Goal: Task Accomplishment & Management: Manage account settings

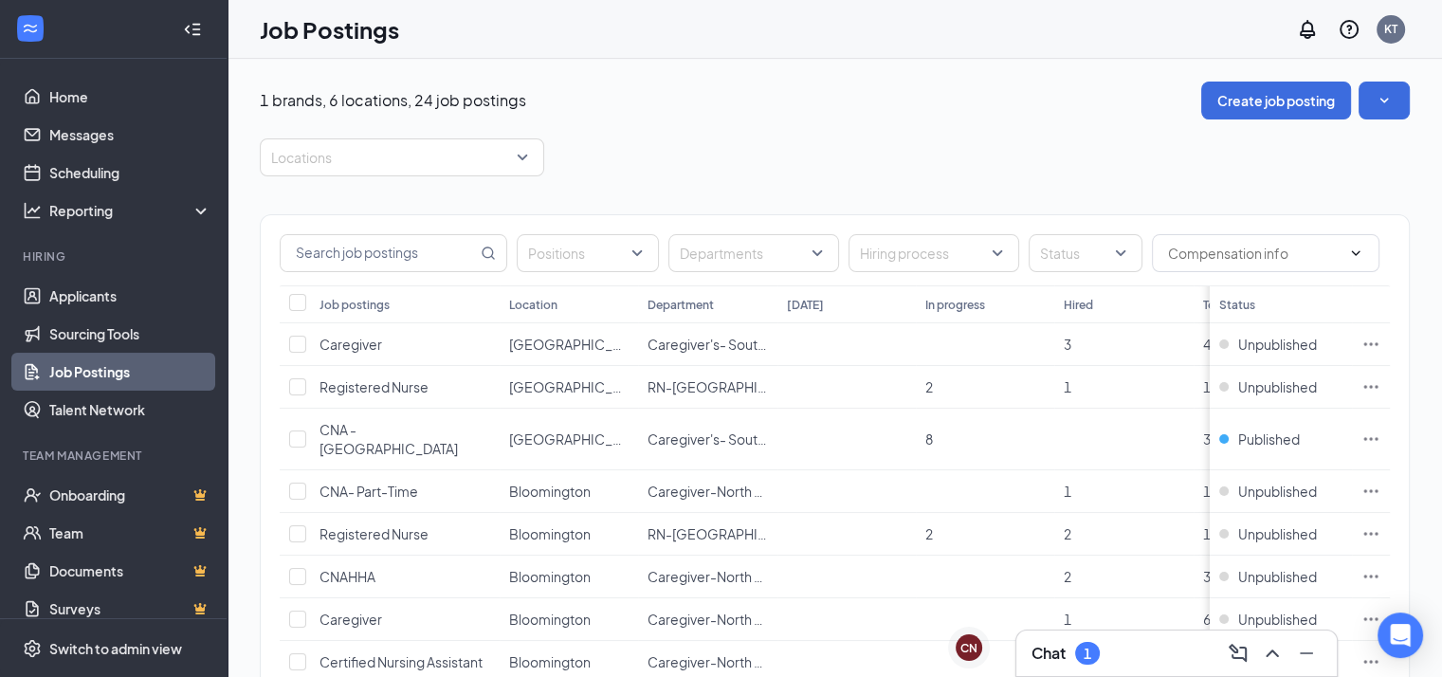
click at [1119, 659] on div "Chat 1" at bounding box center [1176, 653] width 290 height 30
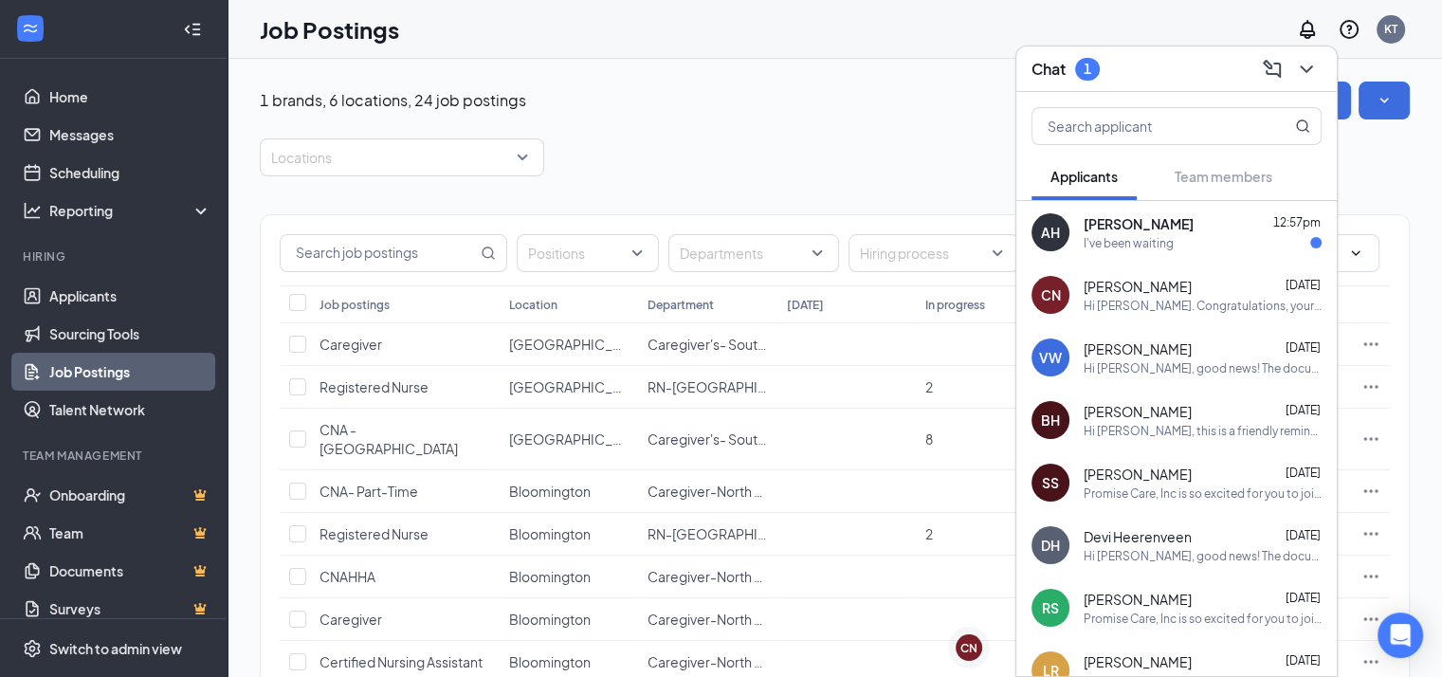
click at [1138, 227] on span "[PERSON_NAME]" at bounding box center [1139, 223] width 110 height 19
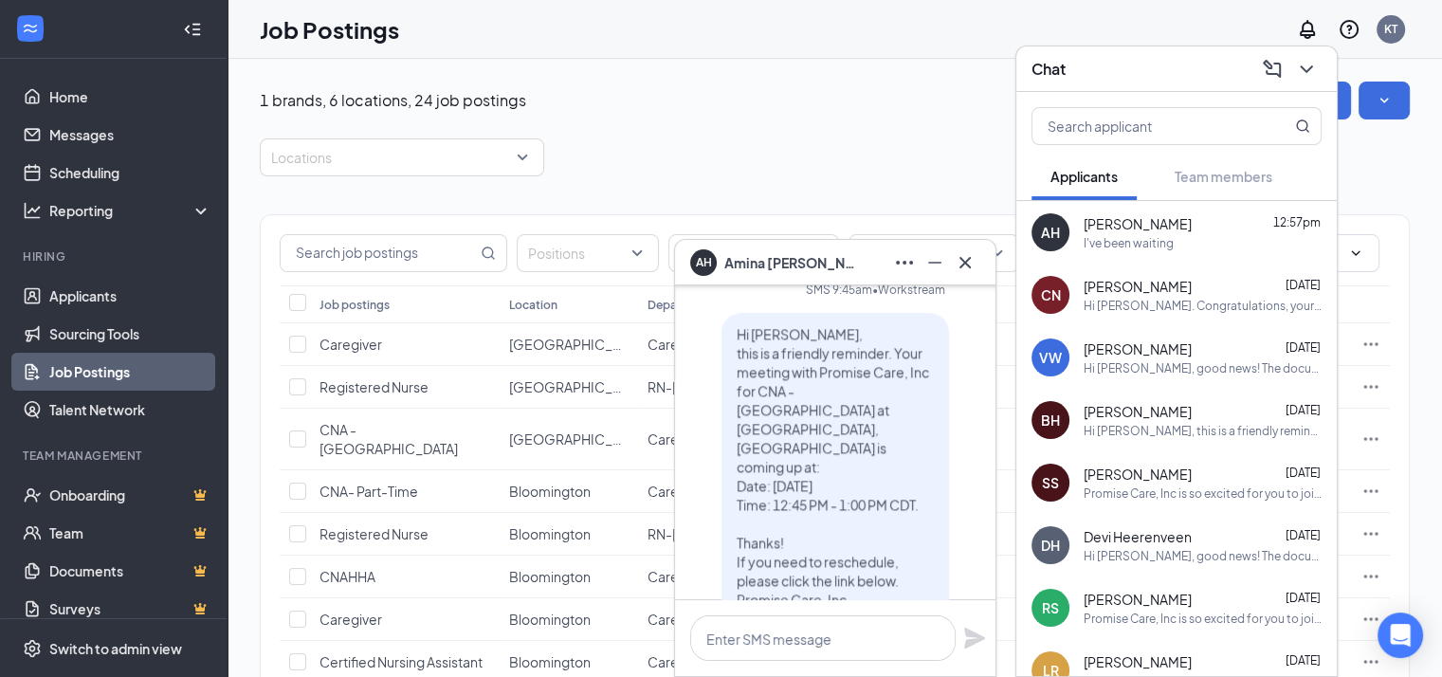
scroll to position [-152, 0]
click at [809, 440] on span "Hi [PERSON_NAME], this is a friendly reminder. Your meeting with Promise Care, …" at bounding box center [833, 475] width 192 height 301
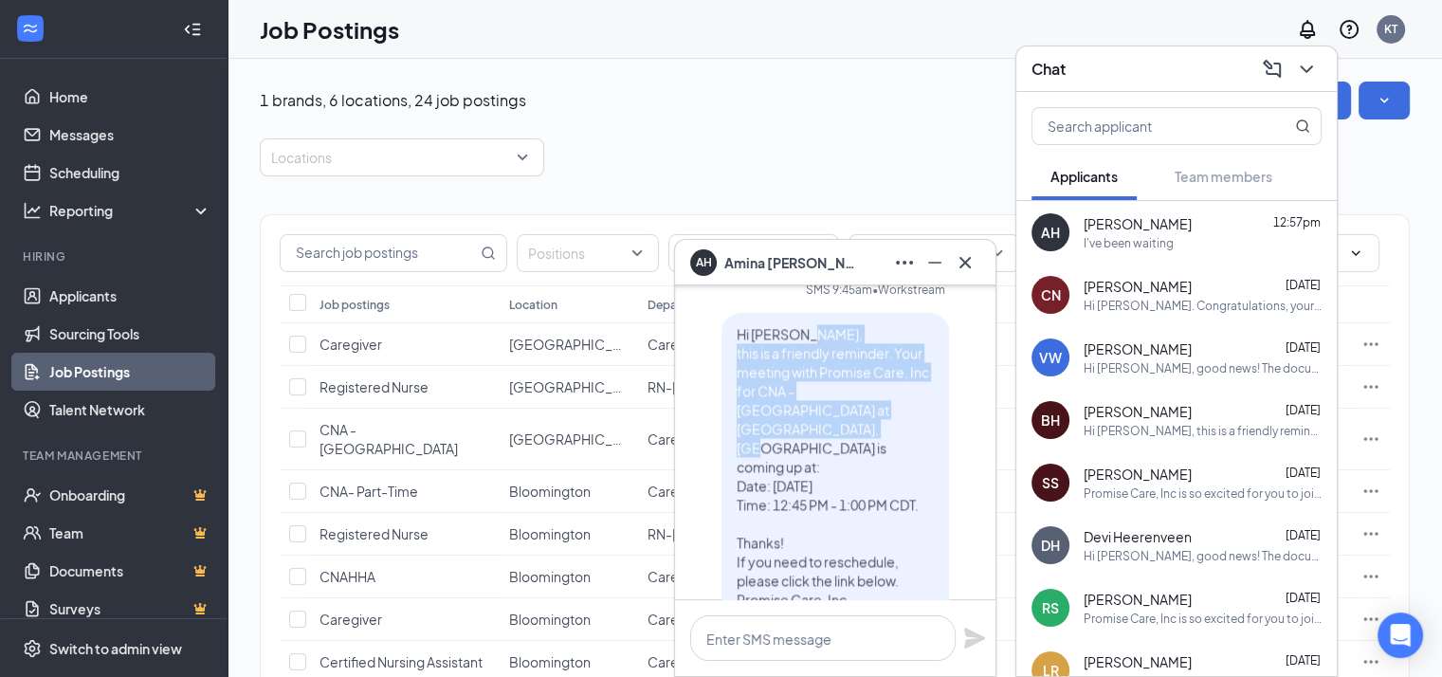
click at [809, 440] on span "Hi [PERSON_NAME], this is a friendly reminder. Your meeting with Promise Care, …" at bounding box center [833, 475] width 192 height 301
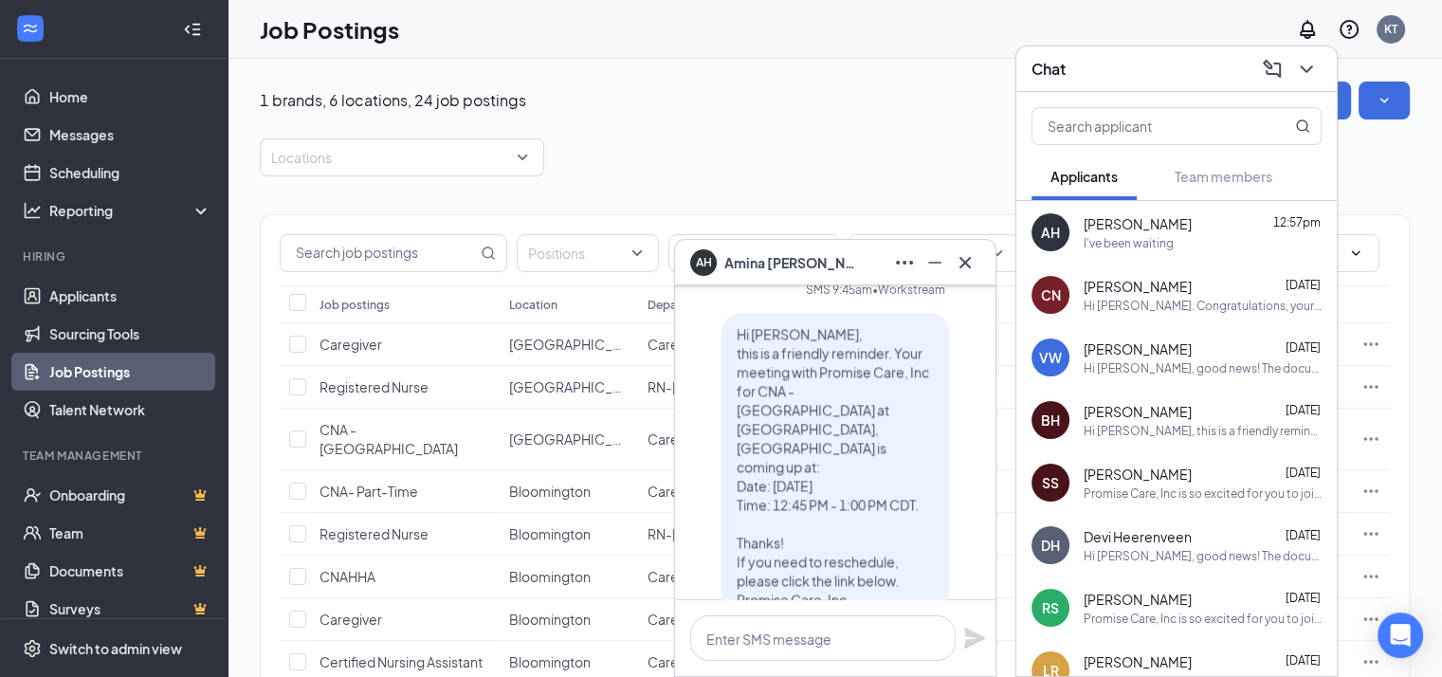
click at [885, 524] on p "Hi [PERSON_NAME], this is a friendly reminder. Your meeting with Promise Care, …" at bounding box center [835, 475] width 197 height 303
click at [804, 438] on p "Hi [PERSON_NAME], this is a friendly reminder. Your meeting with Promise Care, …" at bounding box center [835, 475] width 197 height 303
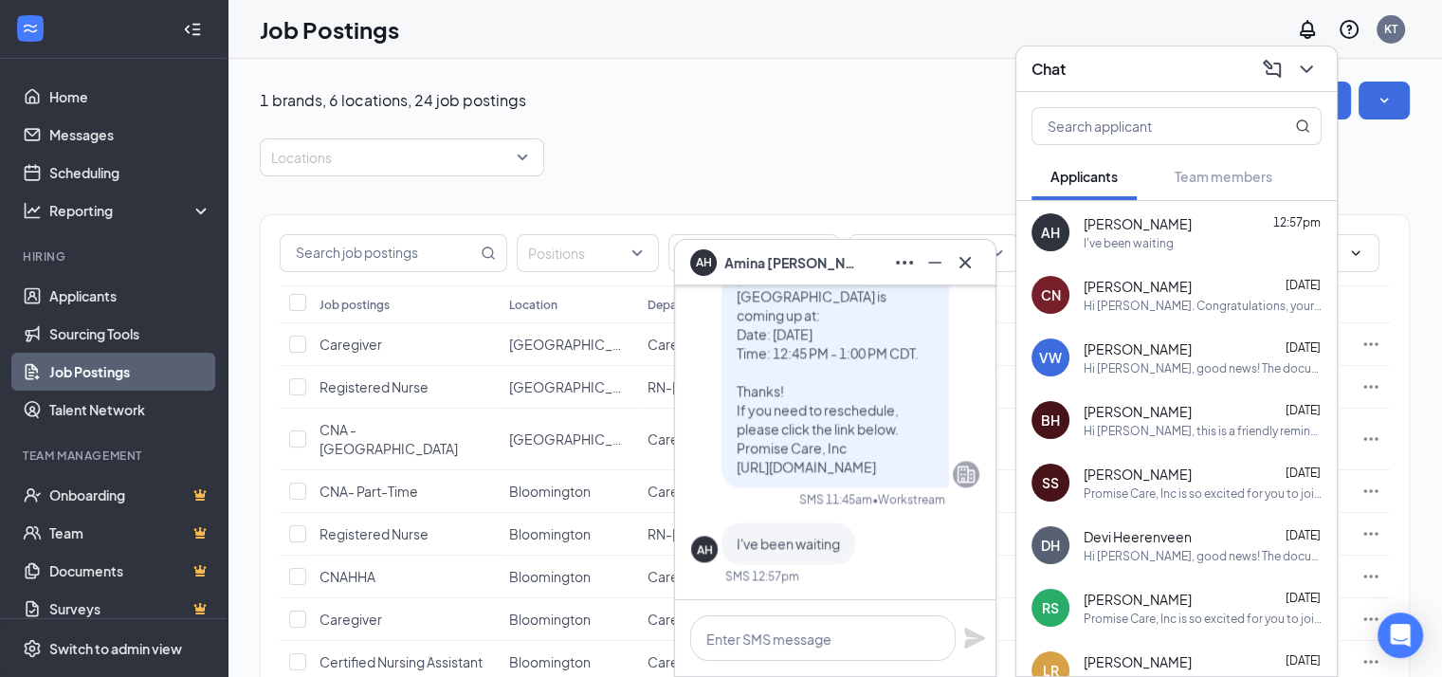
scroll to position [0, 0]
click at [763, 645] on textarea at bounding box center [822, 638] width 265 height 46
type textarea "l"
type textarea "L"
type textarea "D"
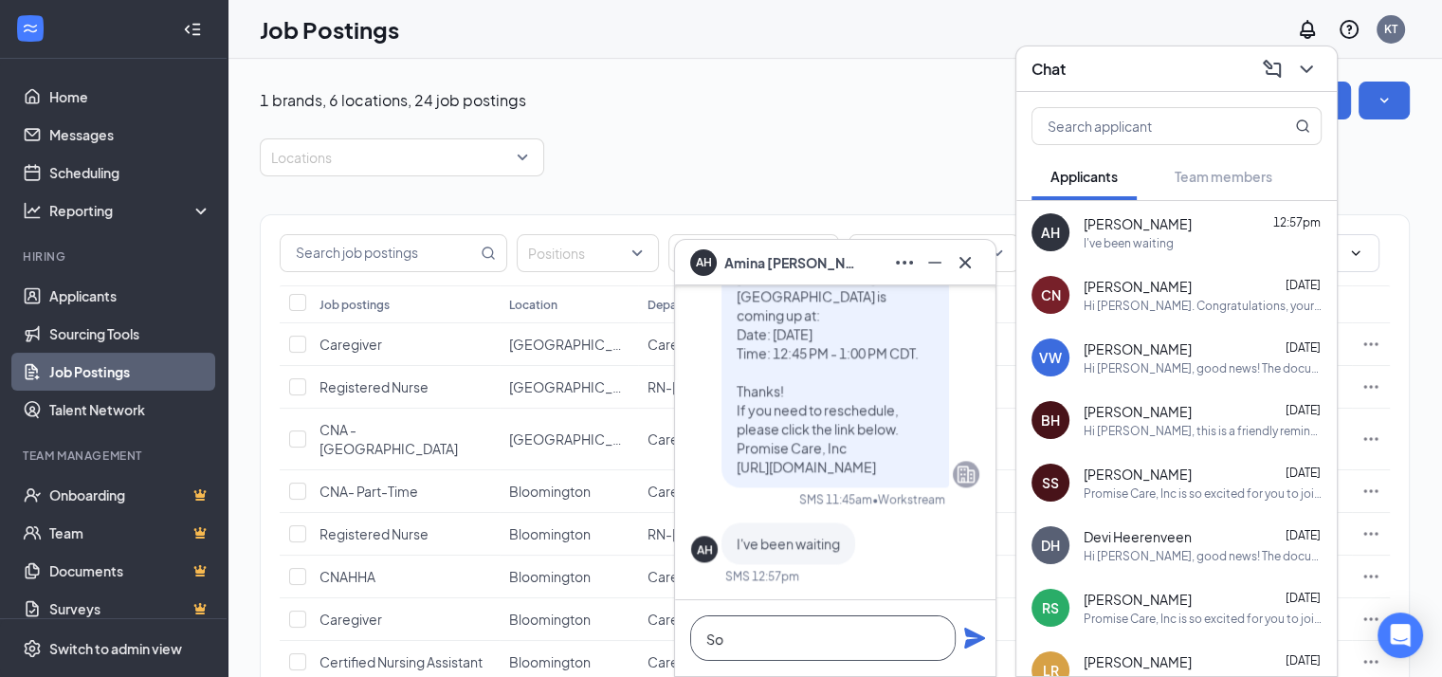
type textarea "S"
click at [828, 415] on span "Hi [PERSON_NAME], this is a friendly reminder. Your meeting with Promise Care, …" at bounding box center [833, 323] width 192 height 301
click at [962, 392] on div "Hi [PERSON_NAME], this is a friendly reminder. Your meeting with Promise Care, …" at bounding box center [835, 324] width 288 height 326
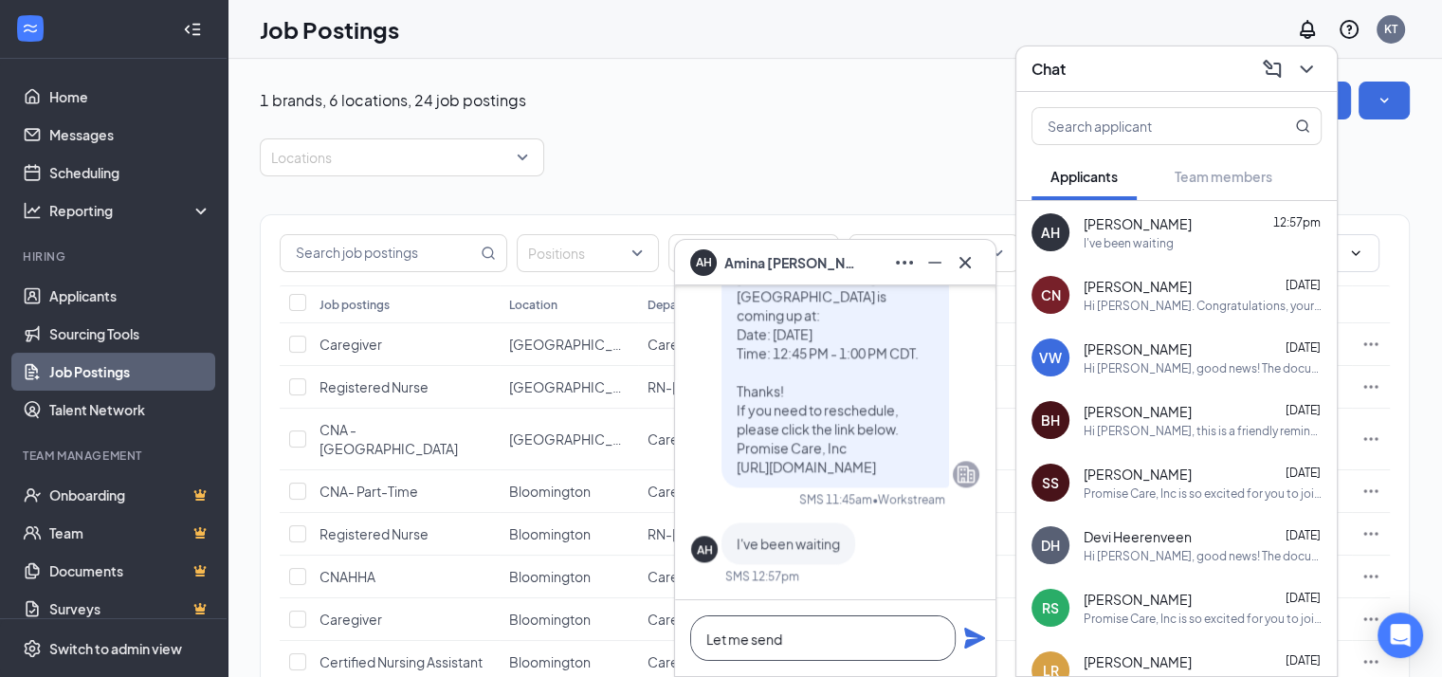
click at [809, 646] on textarea "Let me send" at bounding box center [822, 638] width 265 height 46
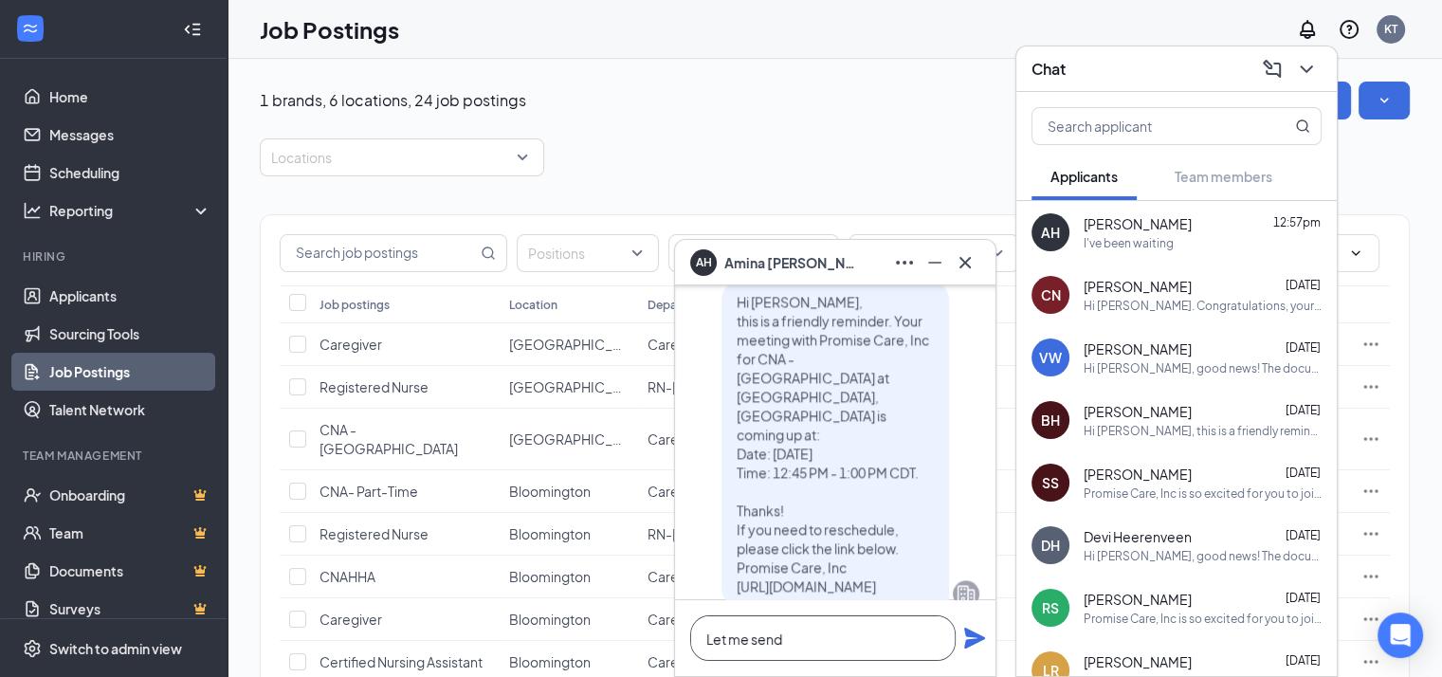
scroll to position [-118, 0]
type textarea "L"
type textarea "i"
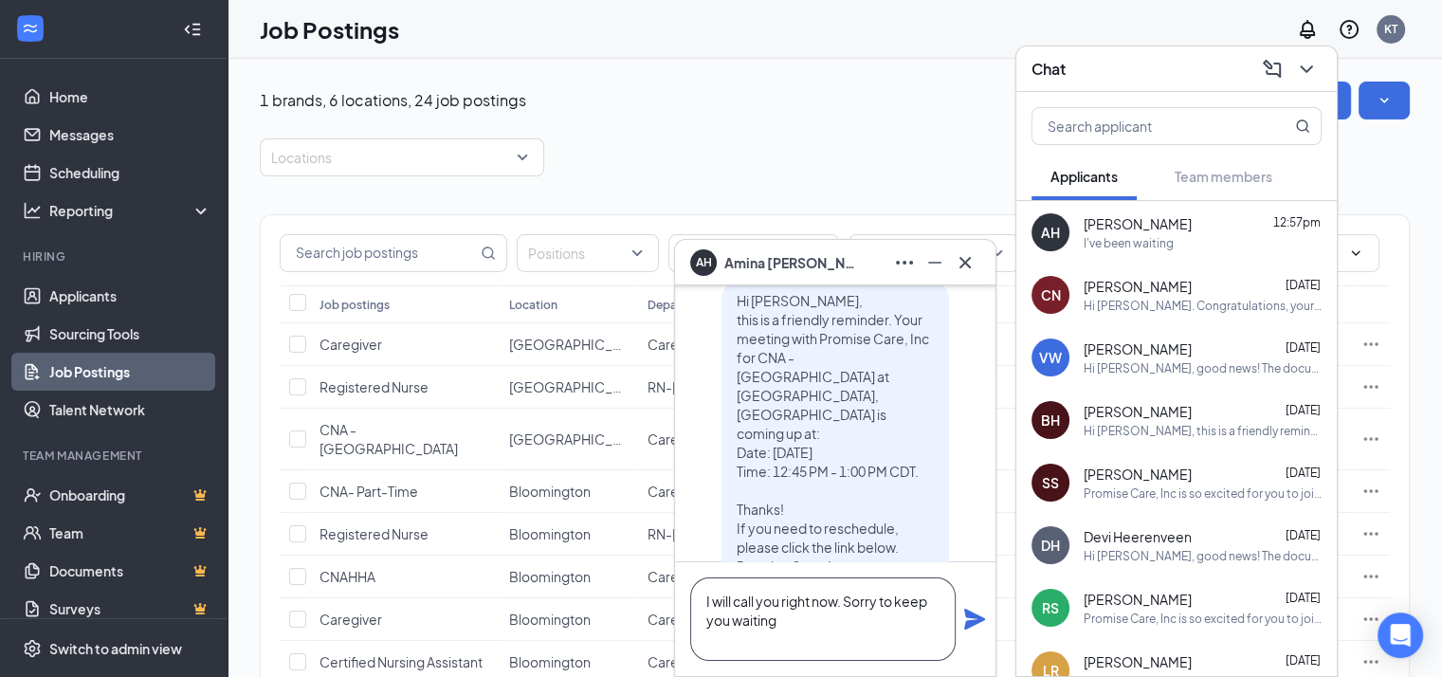
type textarea "I will call you right now. Sorry to keep you waiting"
click at [979, 608] on icon "Plane" at bounding box center [974, 619] width 23 height 23
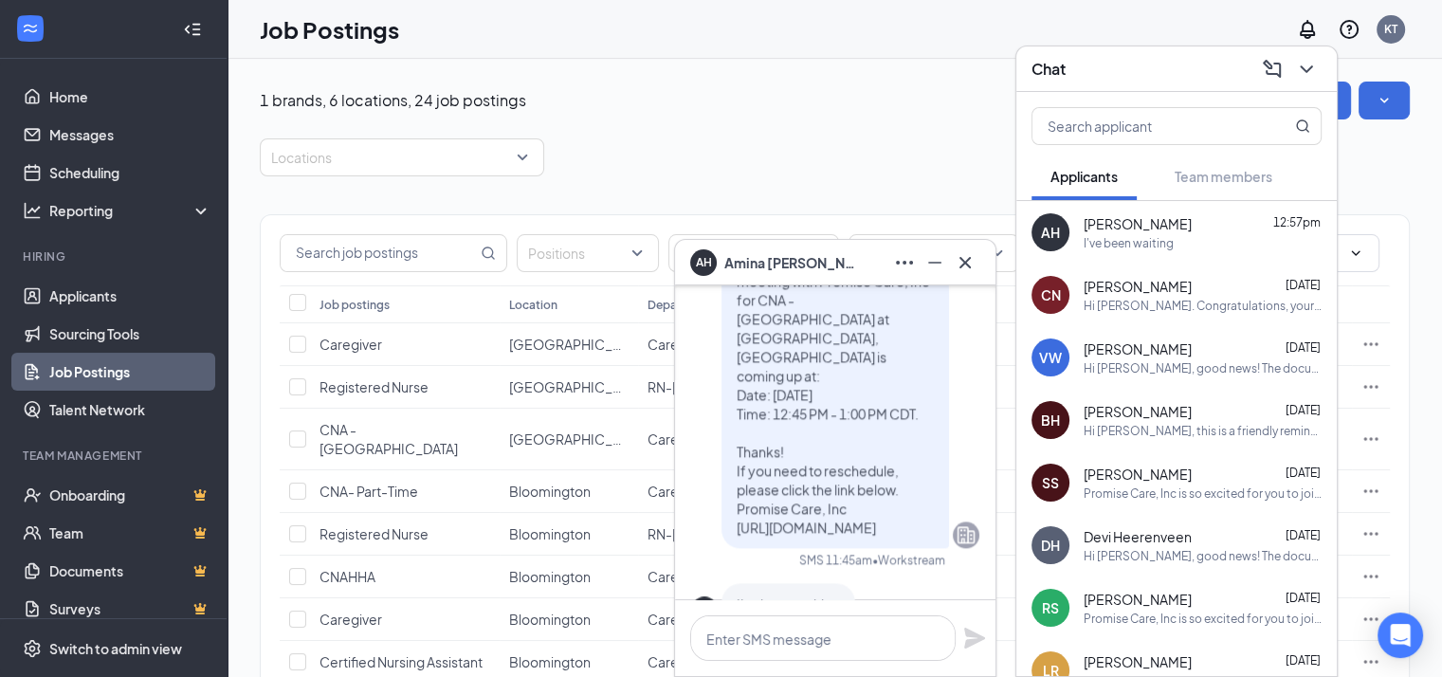
scroll to position [0, 0]
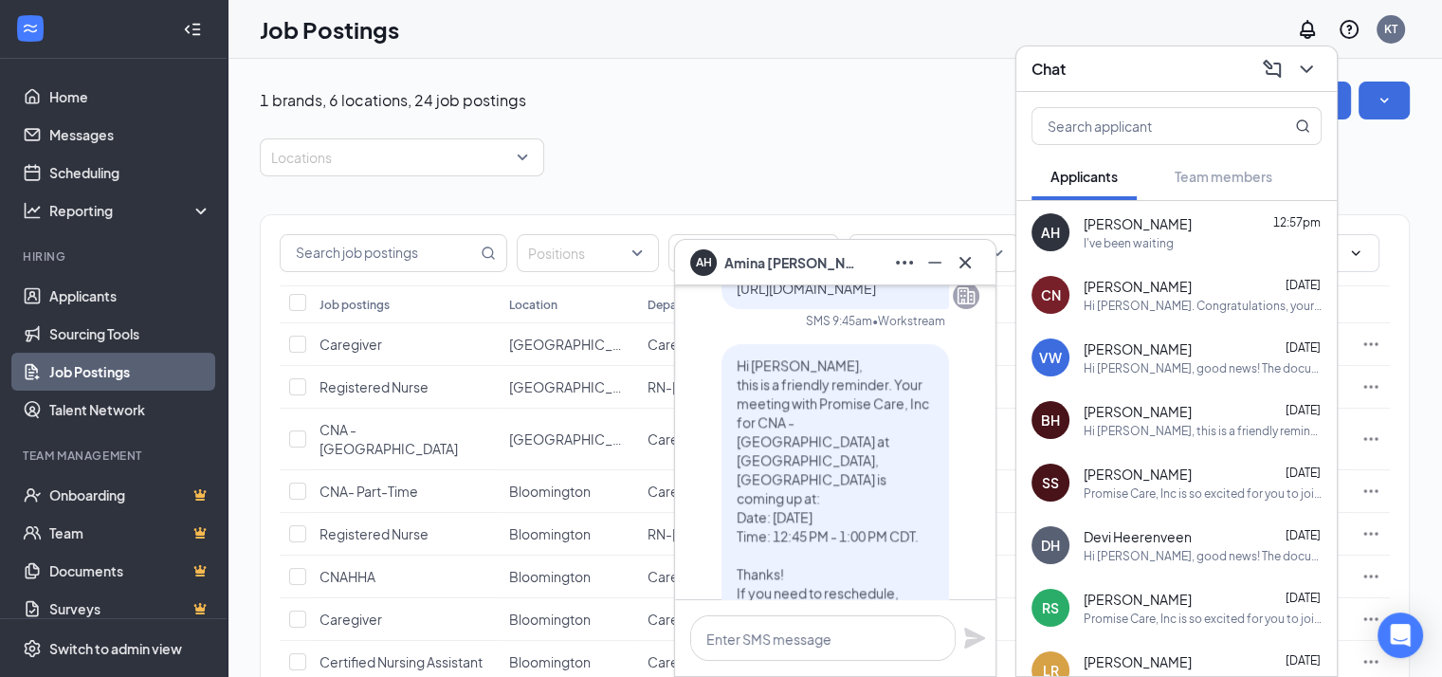
click at [1106, 228] on span "[PERSON_NAME]" at bounding box center [1138, 223] width 108 height 19
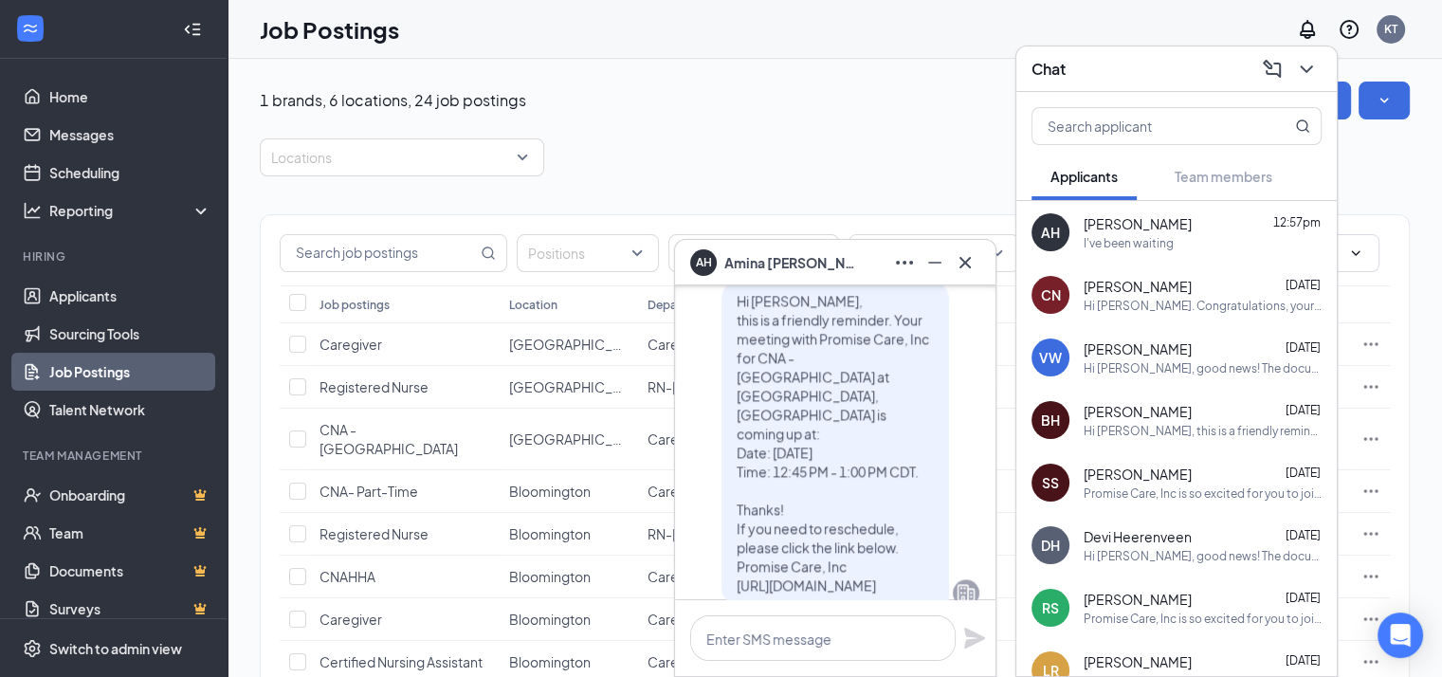
scroll to position [-309, 0]
click at [1106, 228] on span "[PERSON_NAME]" at bounding box center [1138, 223] width 108 height 19
click at [1047, 224] on div "AH" at bounding box center [1050, 232] width 19 height 19
click at [1070, 229] on div "[PERSON_NAME] 12:57pm I've been waiting" at bounding box center [1176, 232] width 320 height 63
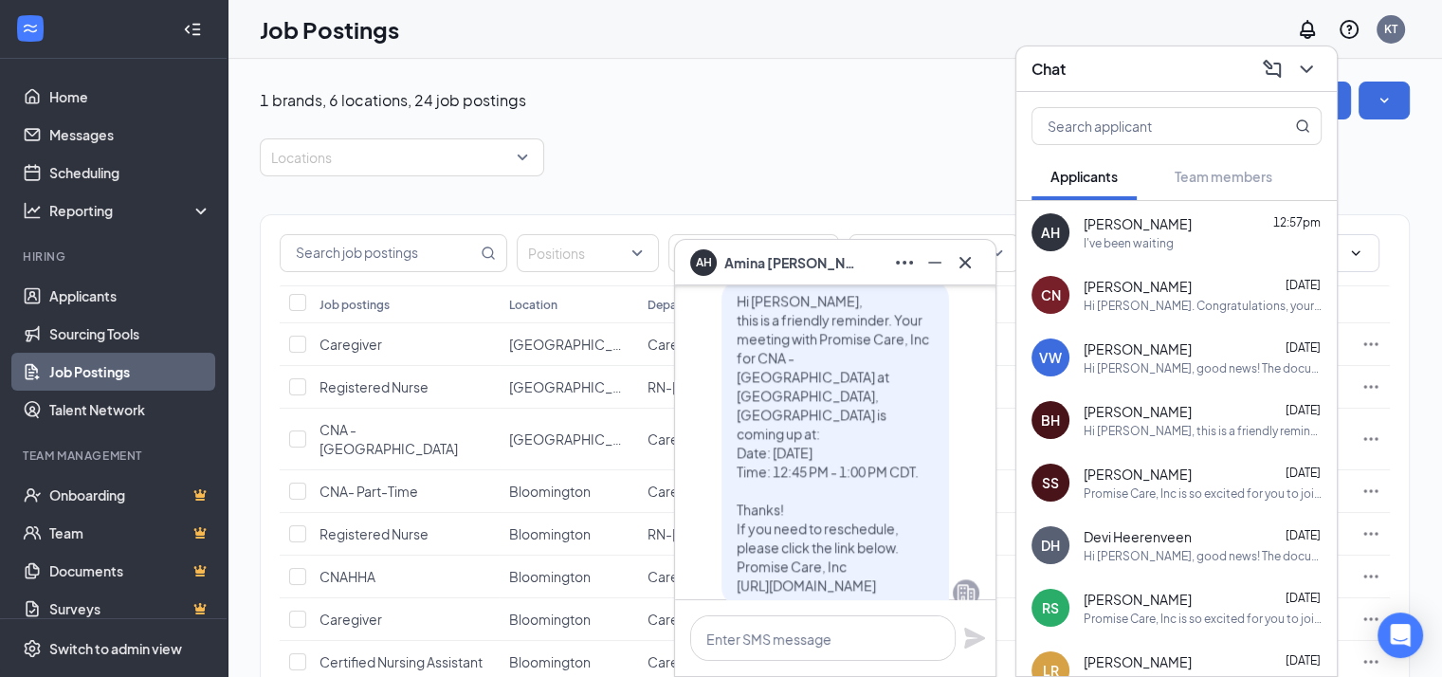
click at [1070, 229] on div "[PERSON_NAME] 12:57pm I've been waiting" at bounding box center [1176, 232] width 320 height 63
click at [1233, 236] on div "I've been waiting" at bounding box center [1203, 243] width 238 height 16
click at [1050, 228] on div "AH" at bounding box center [1050, 232] width 19 height 19
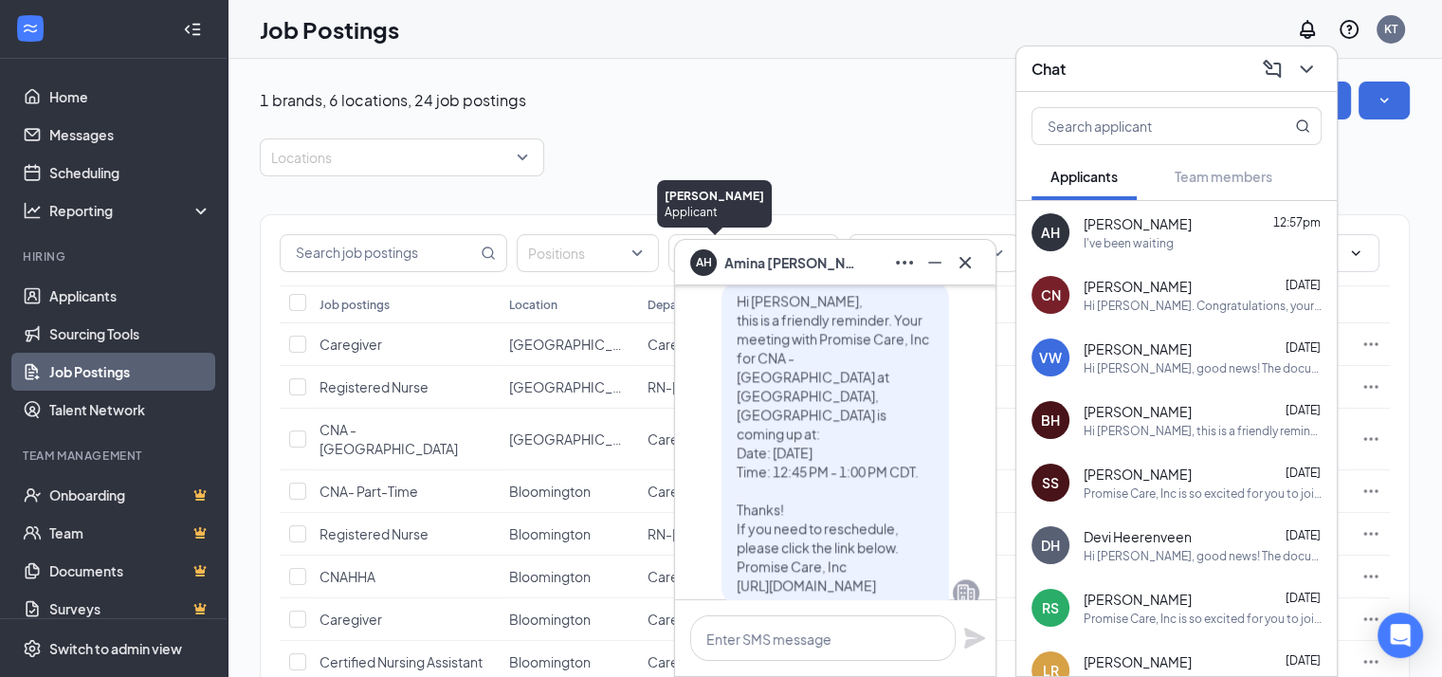
click at [703, 266] on div "AH" at bounding box center [704, 260] width 16 height 16
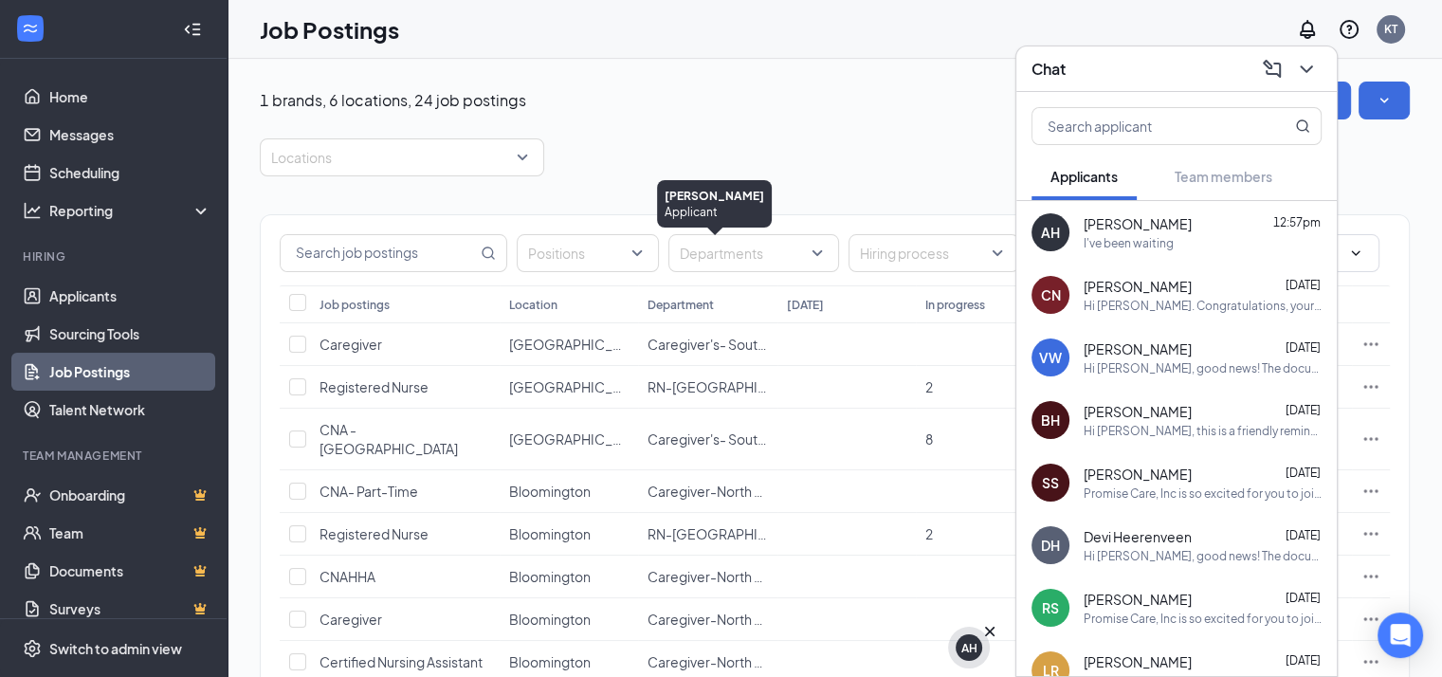
scroll to position [0, 0]
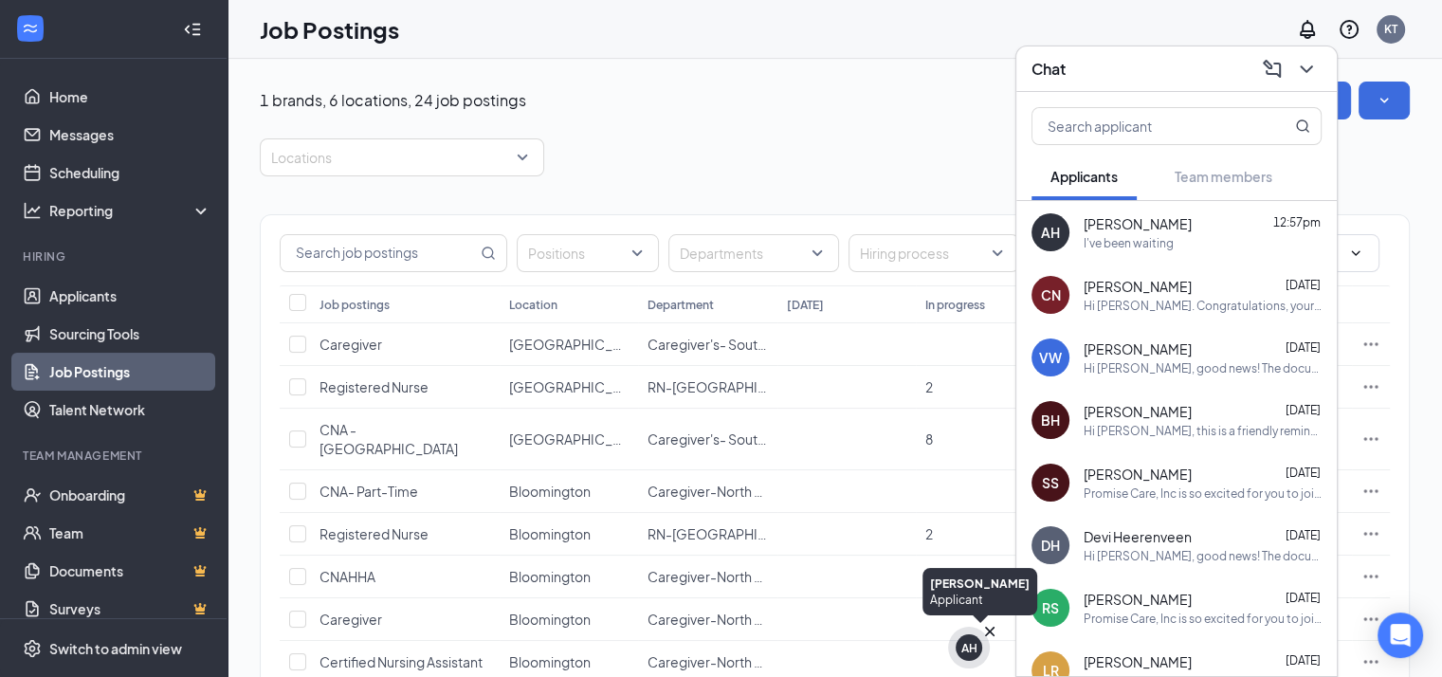
click at [961, 650] on div "AH" at bounding box center [969, 648] width 16 height 16
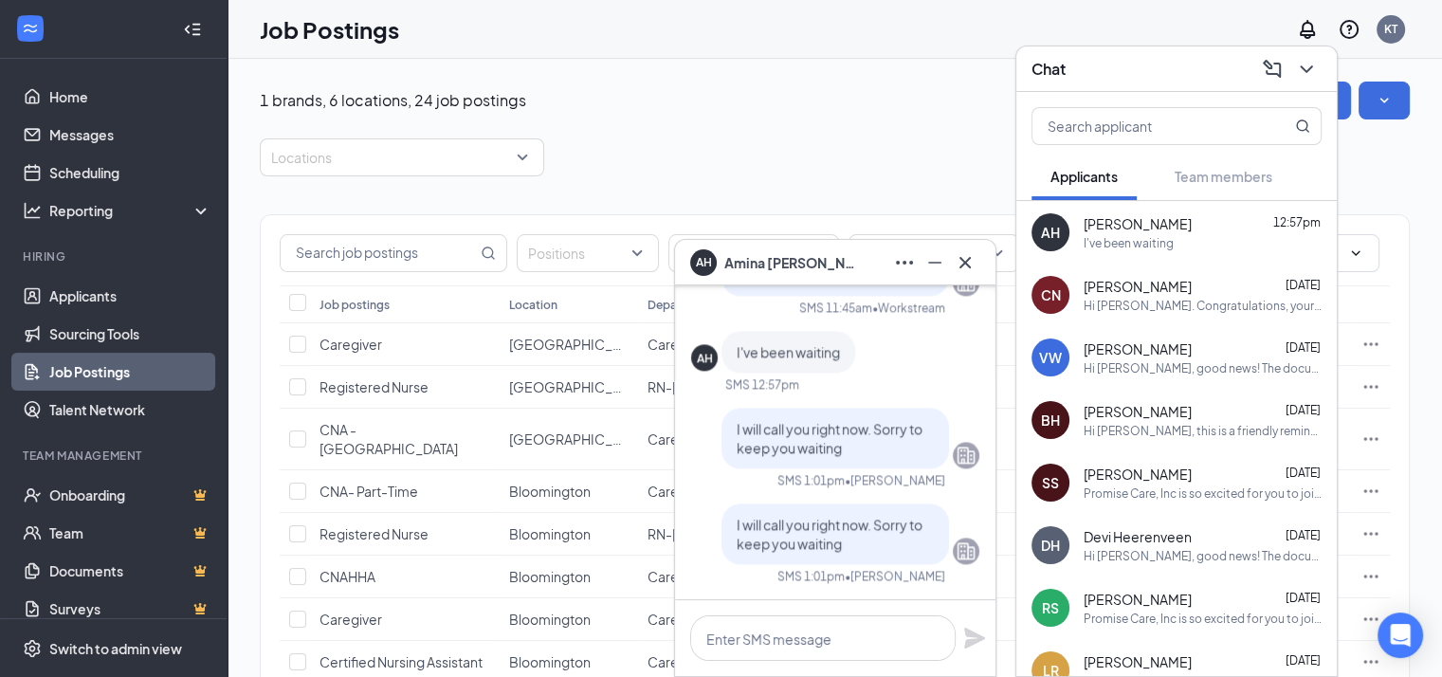
click at [1054, 229] on div "AH" at bounding box center [1050, 232] width 19 height 19
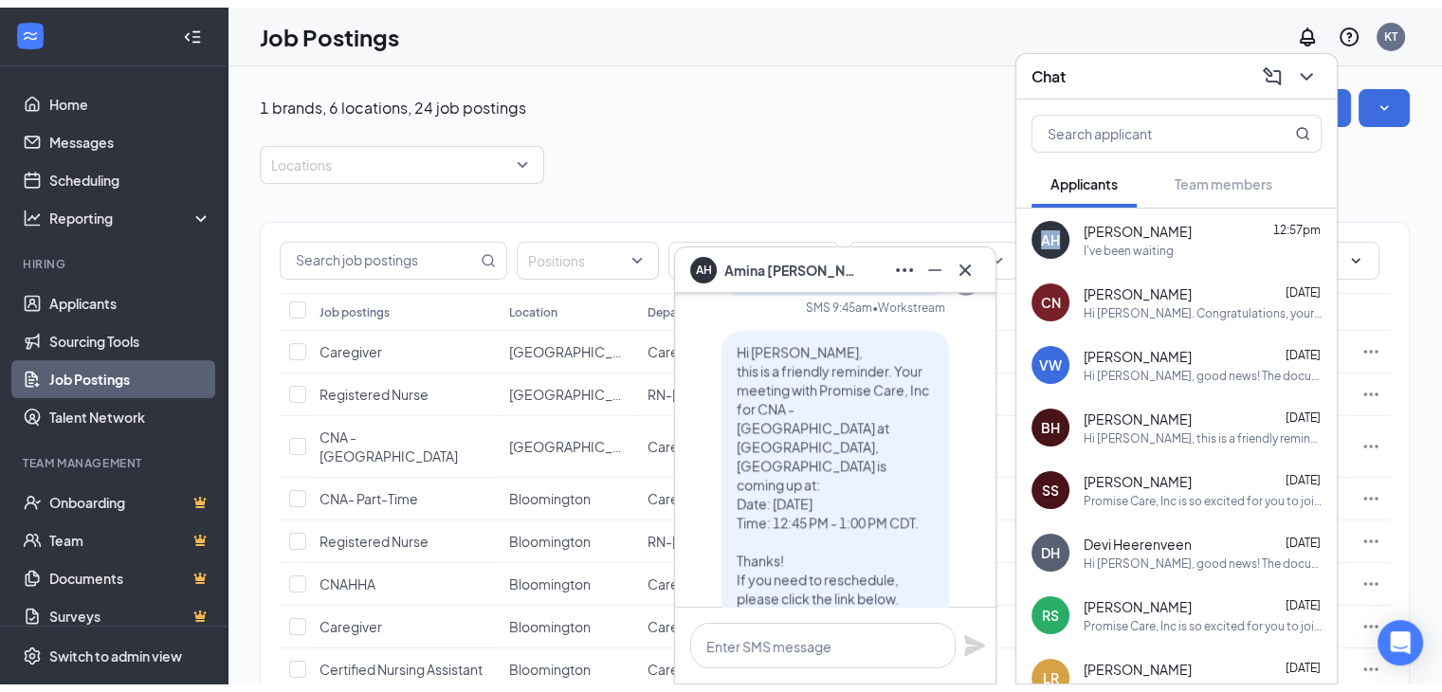
scroll to position [-378, 0]
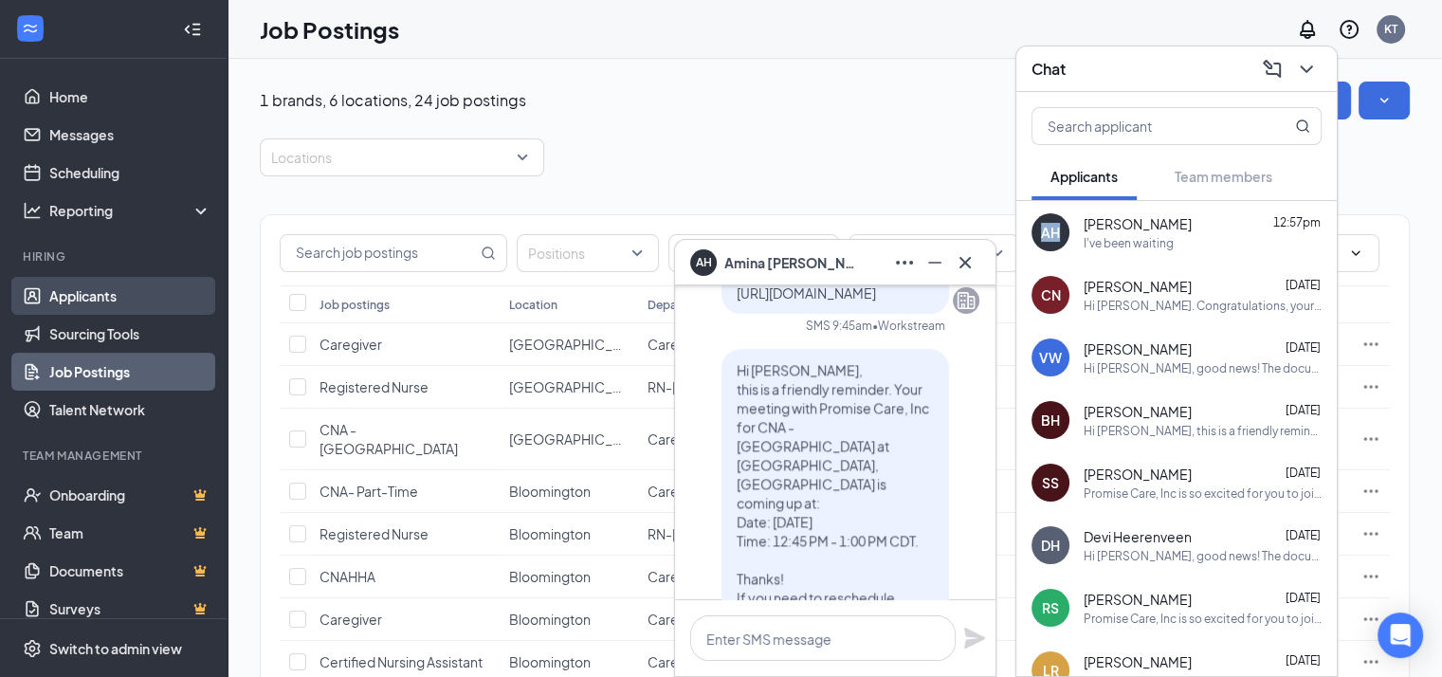
click at [99, 295] on link "Applicants" at bounding box center [130, 296] width 162 height 38
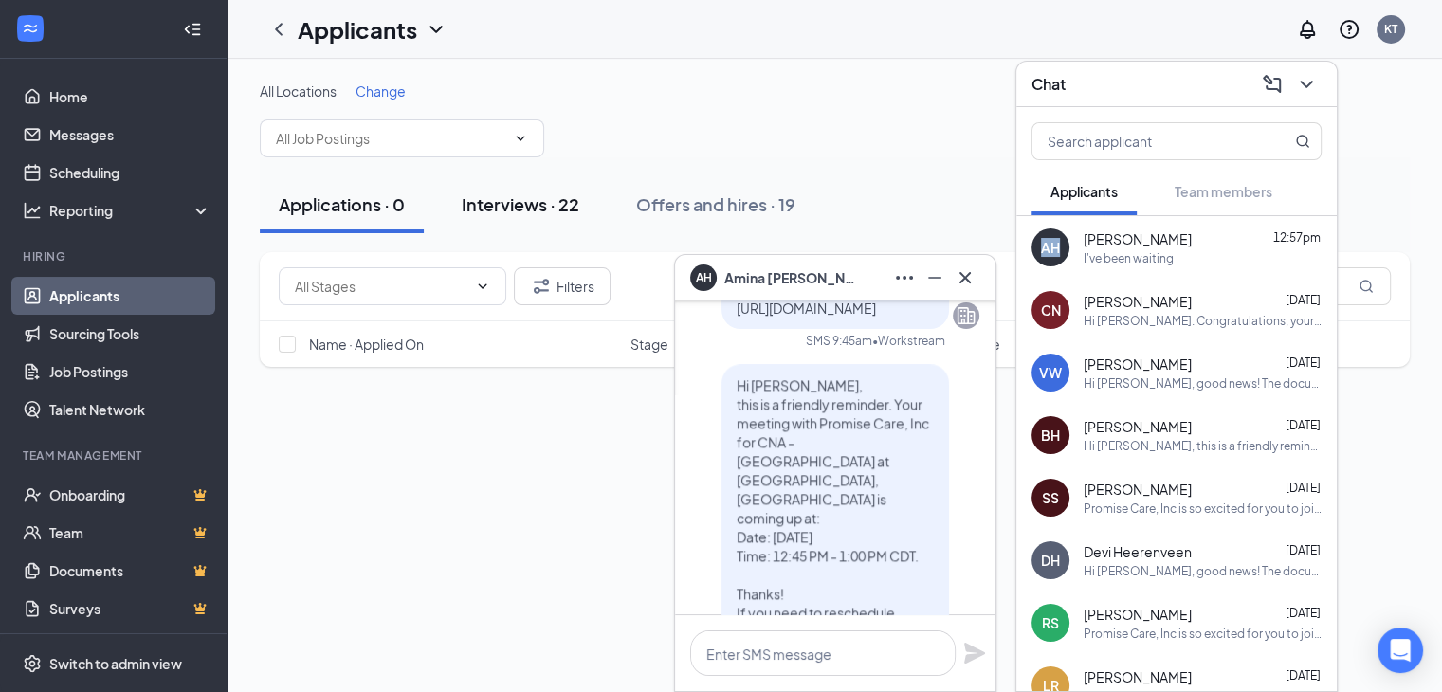
click at [518, 206] on div "Interviews · 22" at bounding box center [521, 204] width 118 height 24
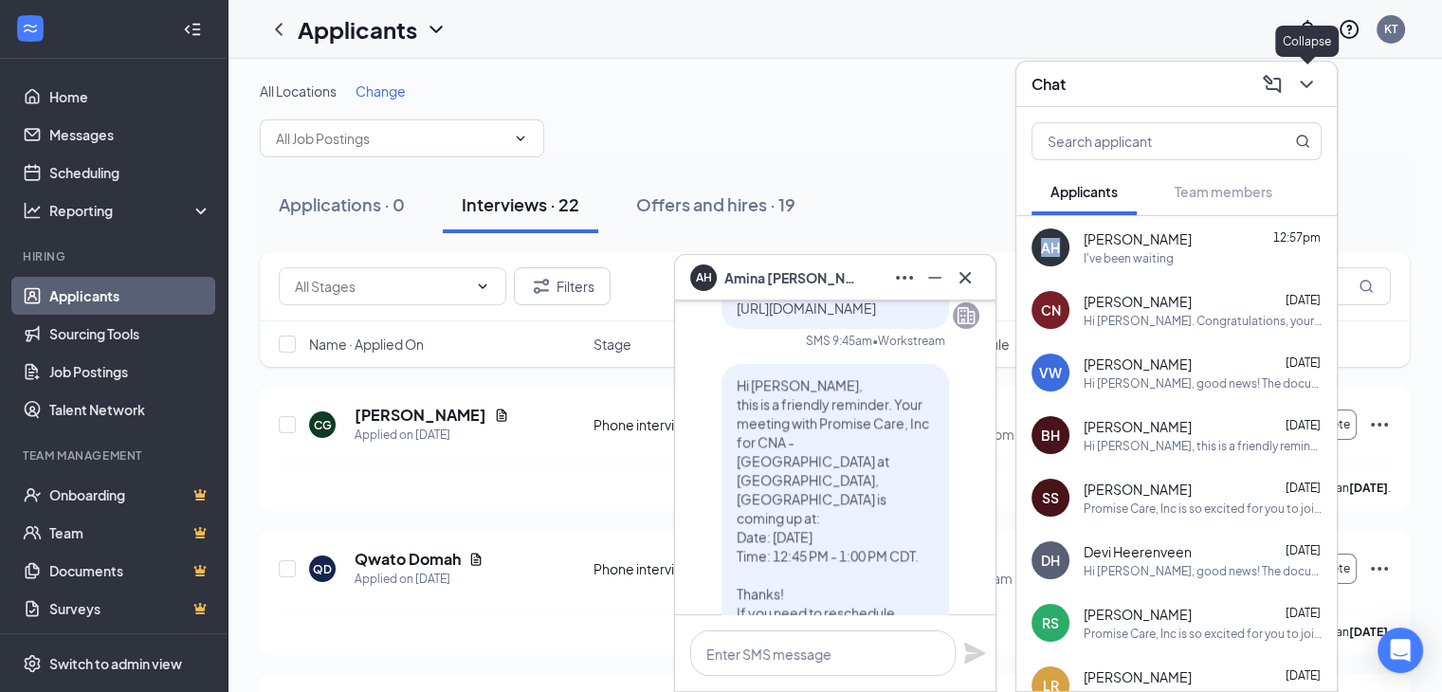
click at [1307, 81] on icon "ChevronDown" at bounding box center [1306, 84] width 23 height 23
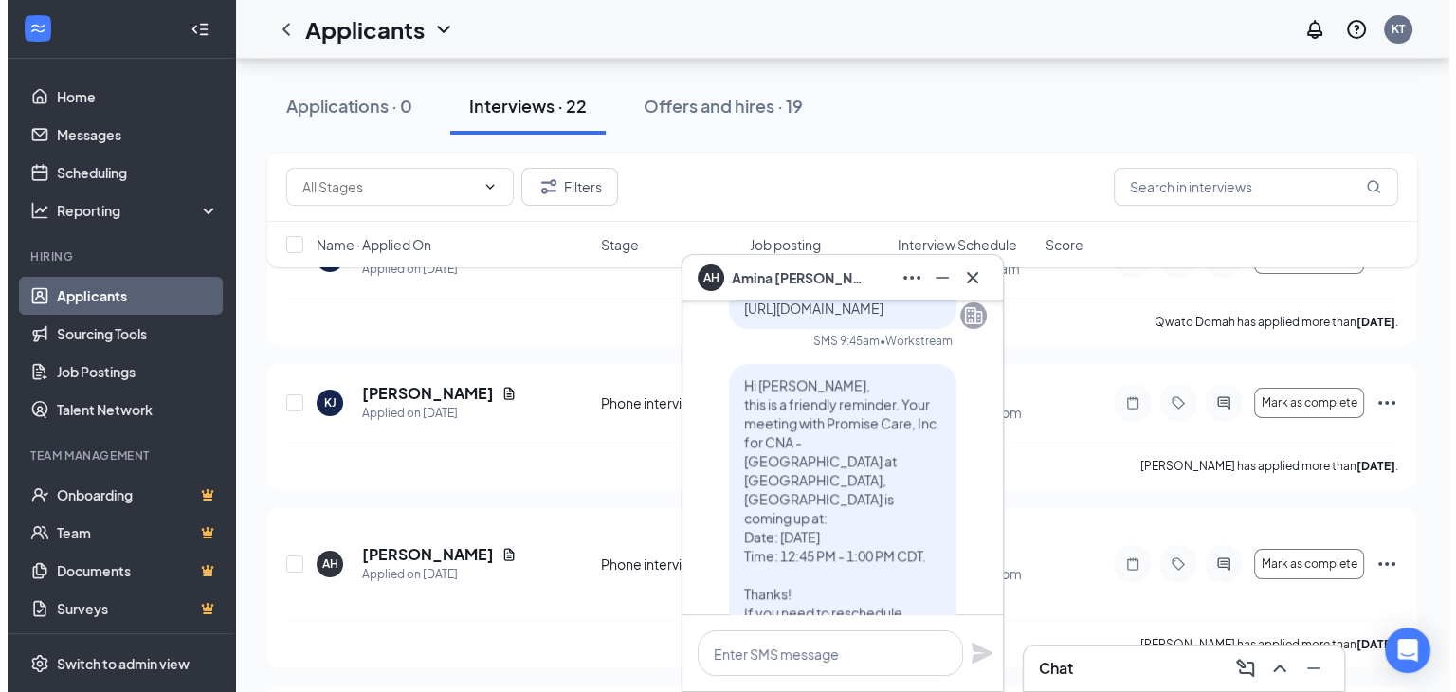
scroll to position [326, 0]
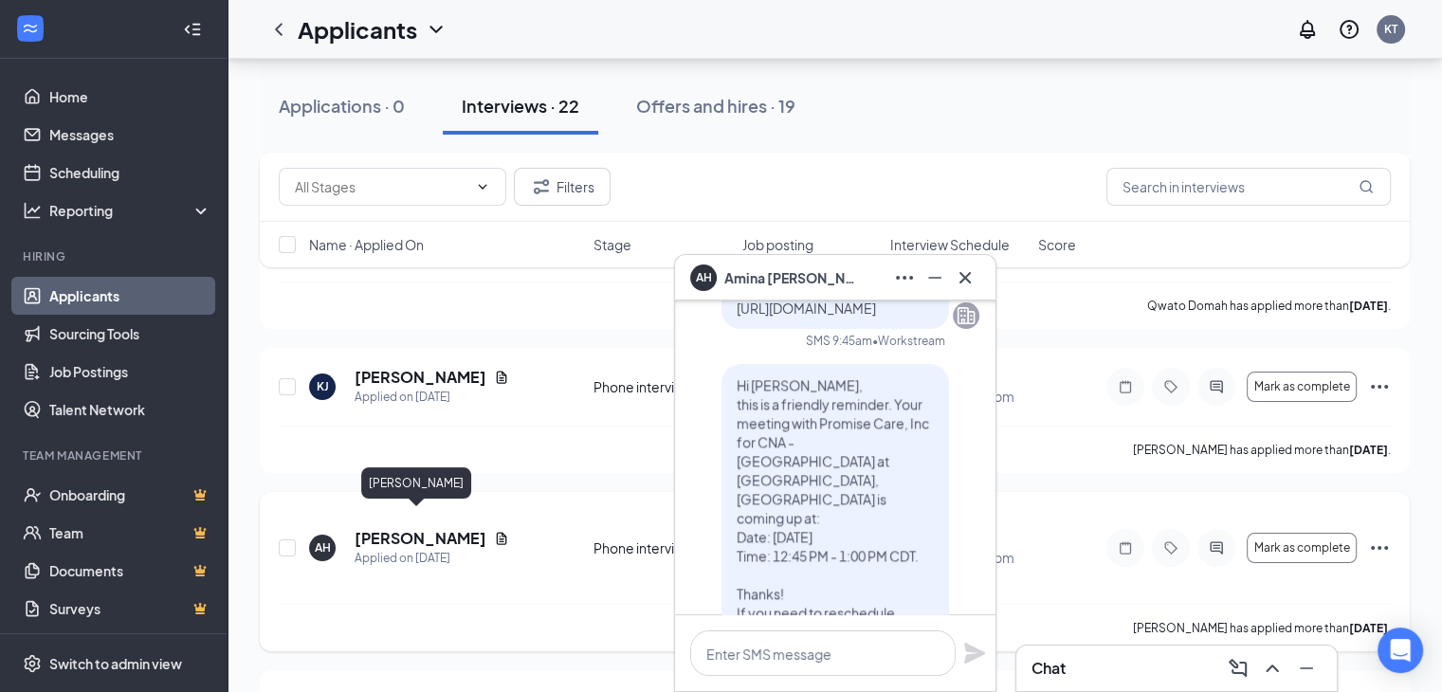
click at [439, 528] on h5 "[PERSON_NAME]" at bounding box center [421, 538] width 132 height 21
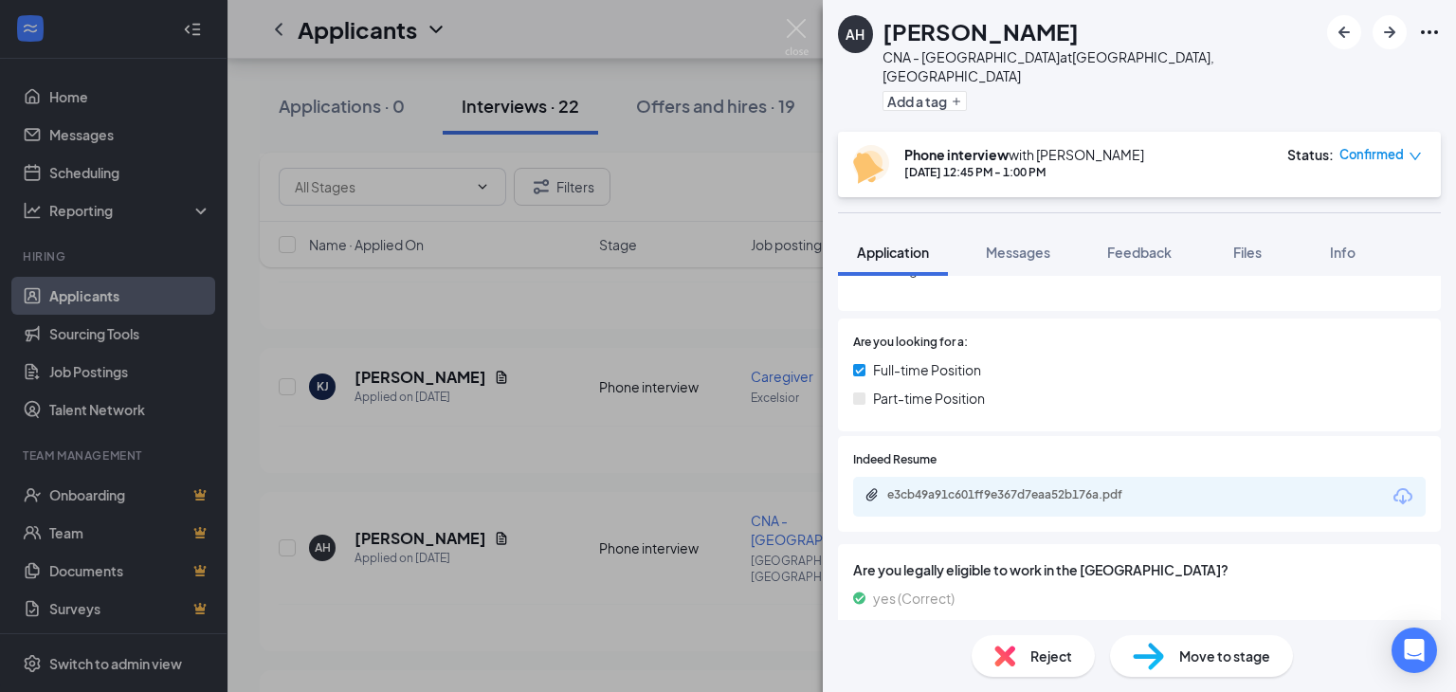
scroll to position [303, 0]
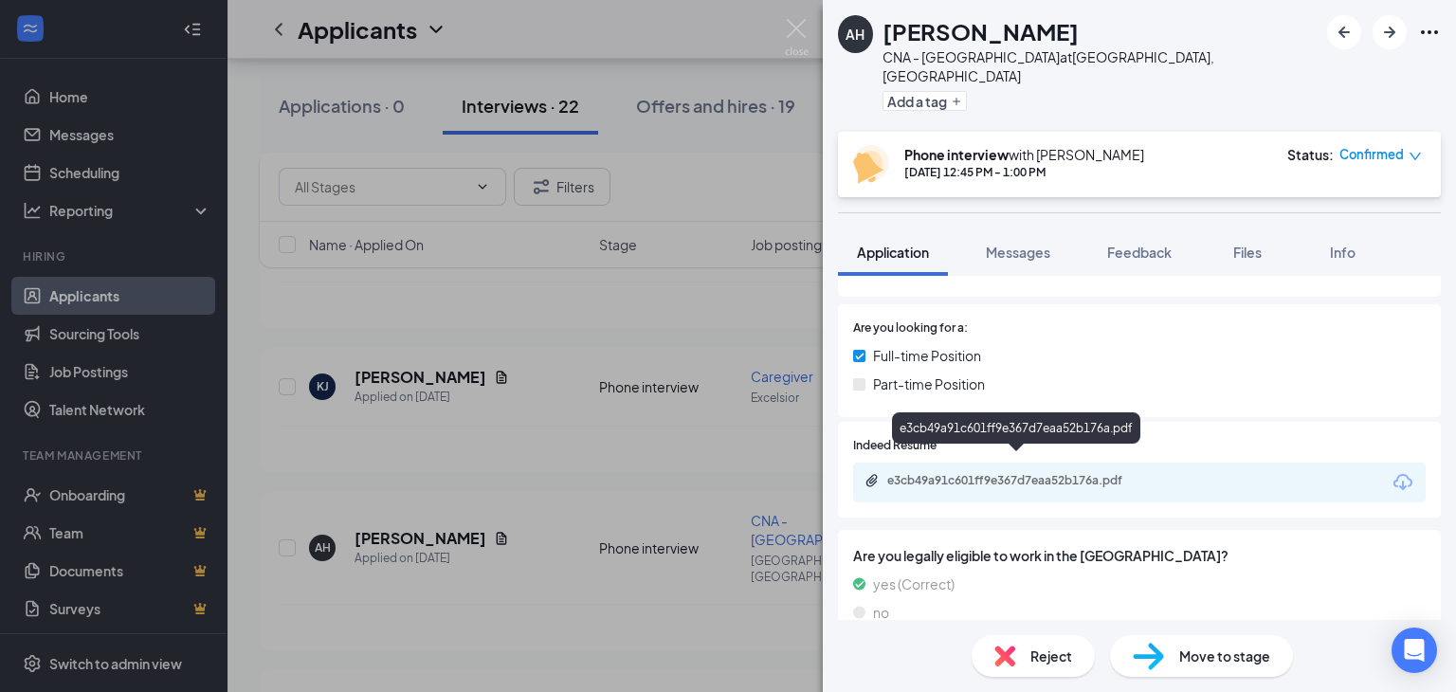
click at [998, 473] on div "e3cb49a91c601ff9e367d7eaa52b176a.pdf" at bounding box center [1019, 480] width 265 height 15
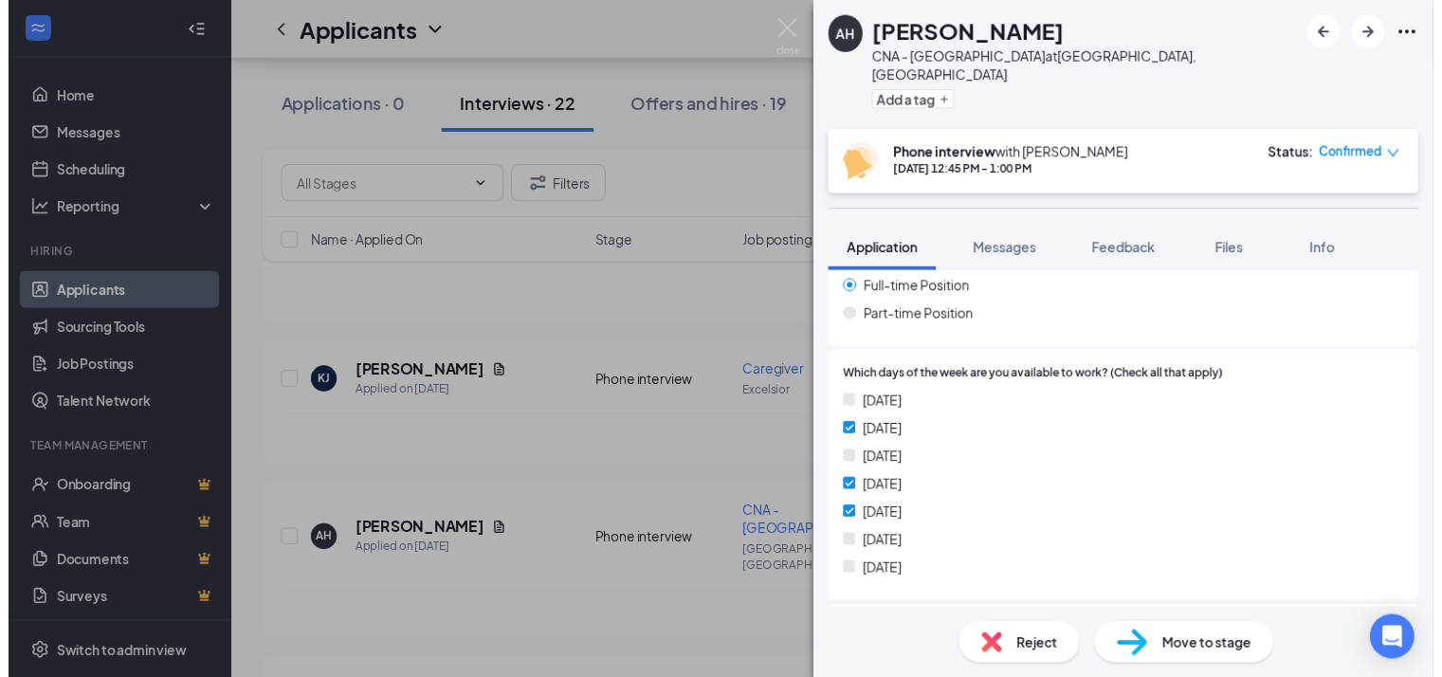
scroll to position [757, 0]
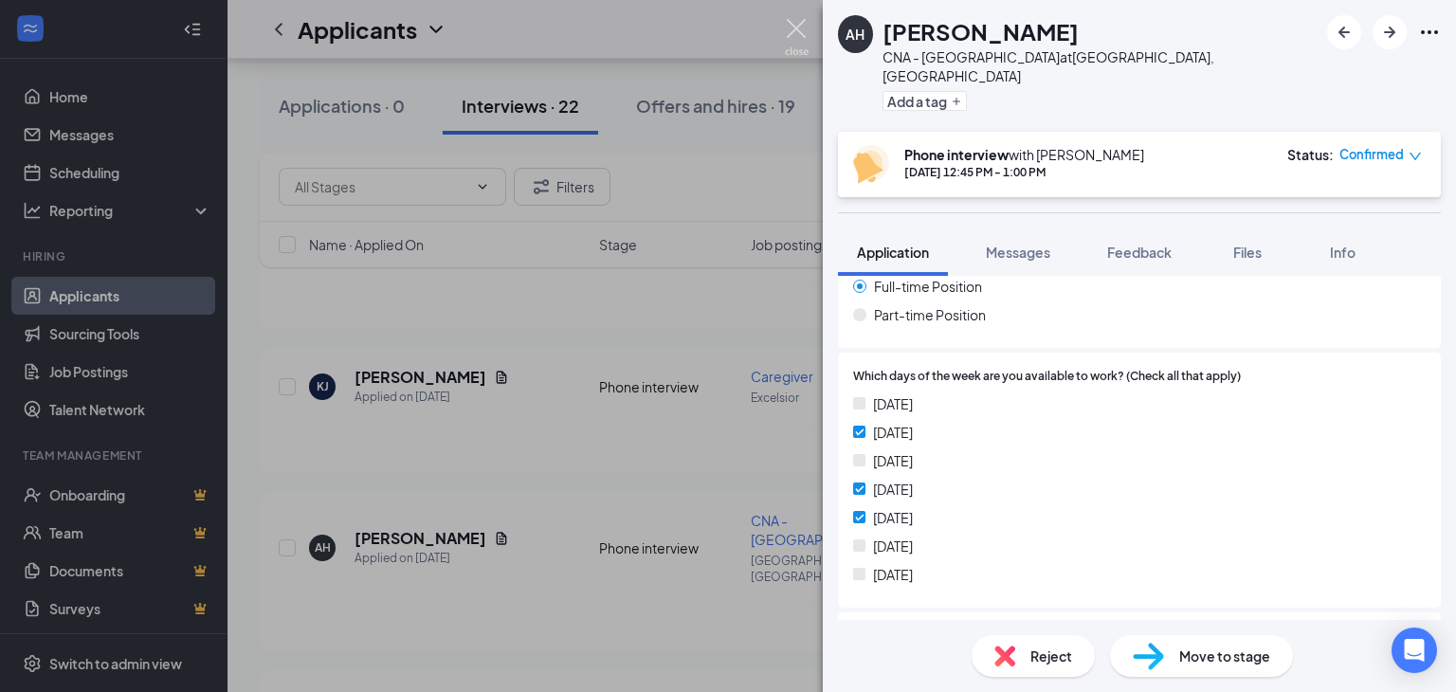
click at [796, 31] on img at bounding box center [797, 37] width 24 height 37
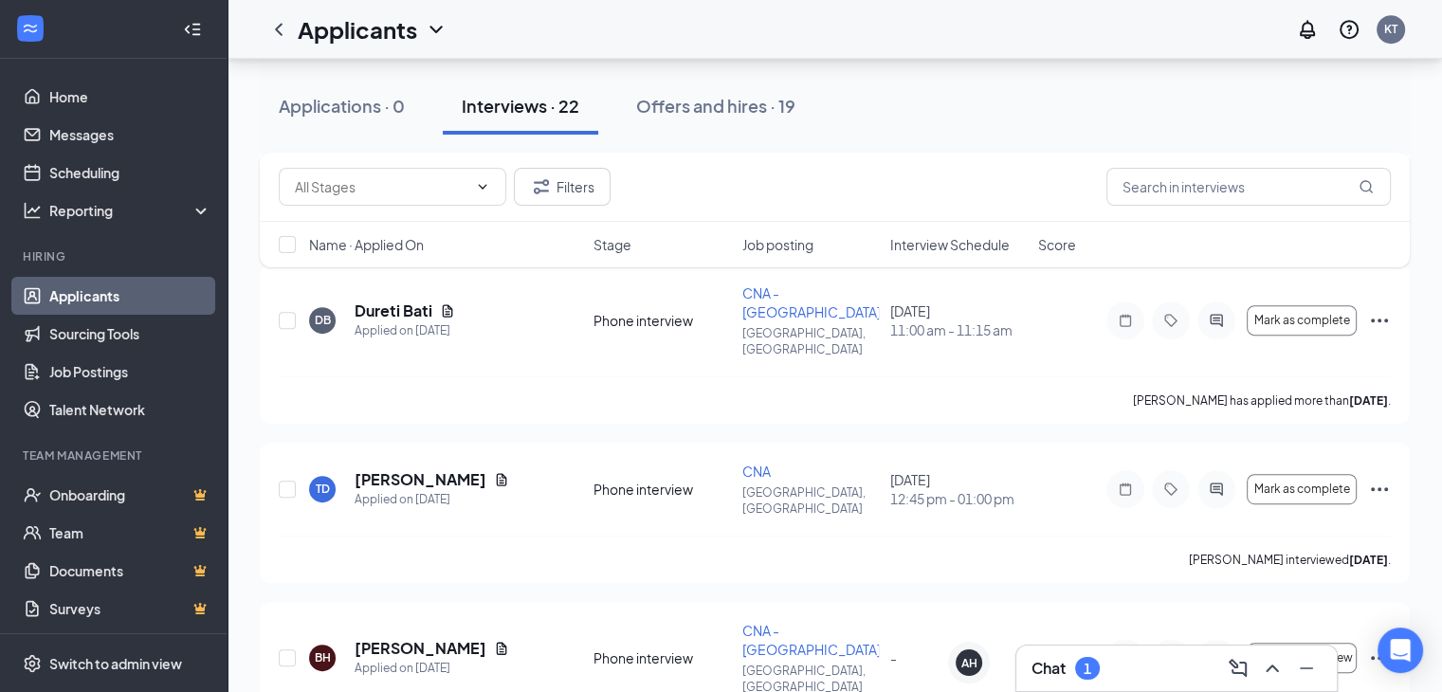
scroll to position [948, 0]
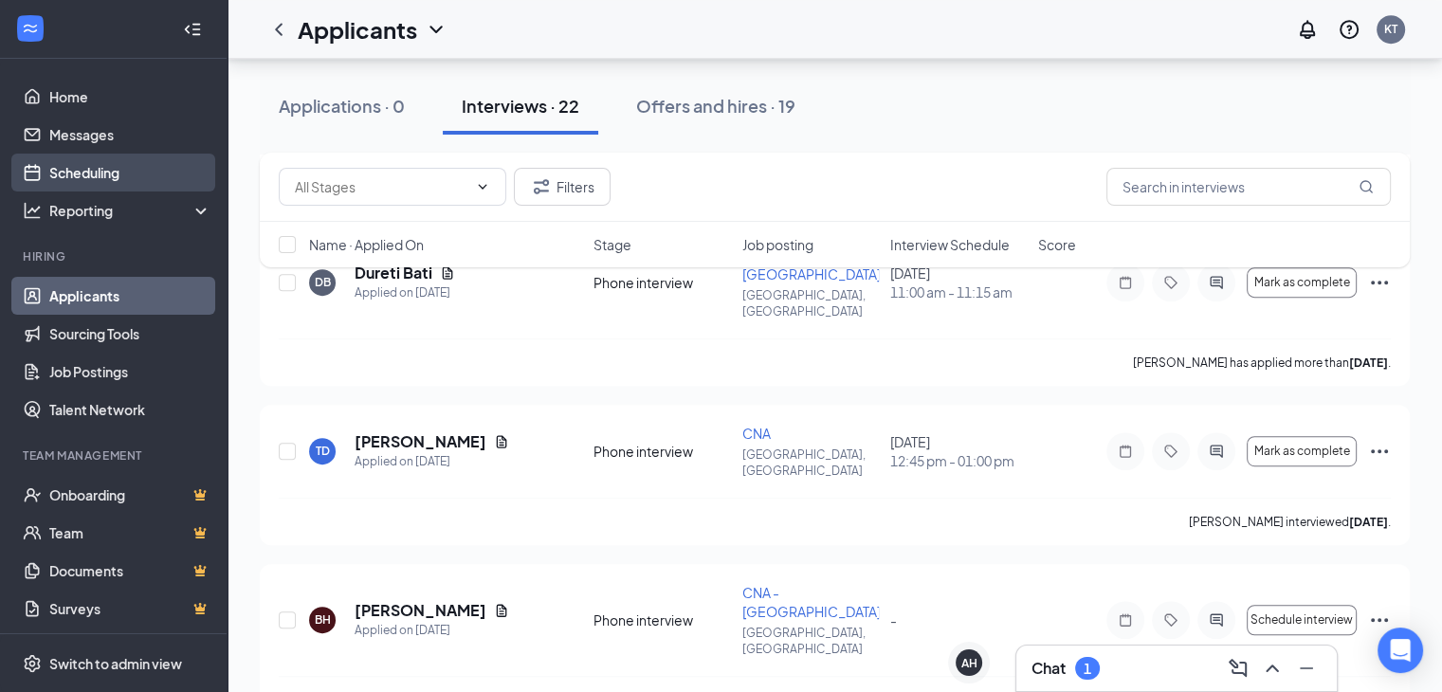
click at [76, 169] on link "Scheduling" at bounding box center [130, 173] width 162 height 38
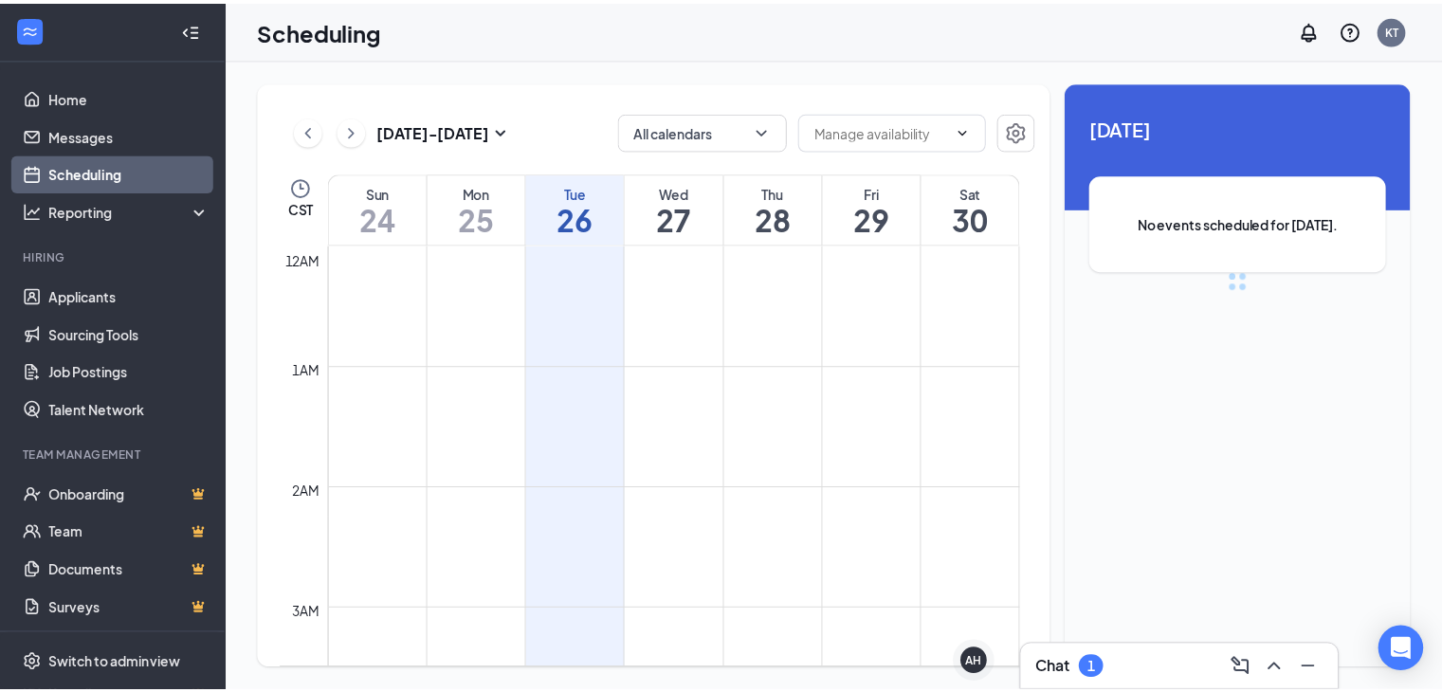
scroll to position [932, 0]
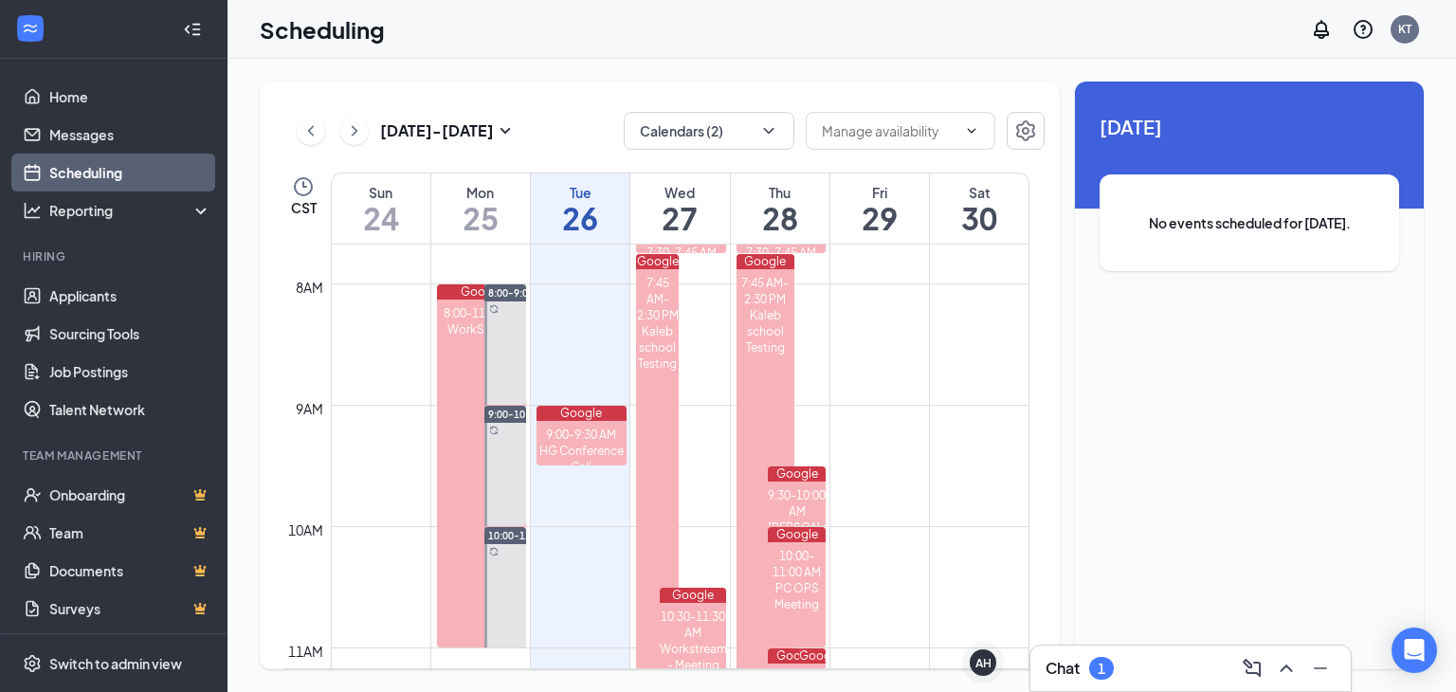
click at [1131, 665] on div "Chat 1" at bounding box center [1191, 668] width 290 height 30
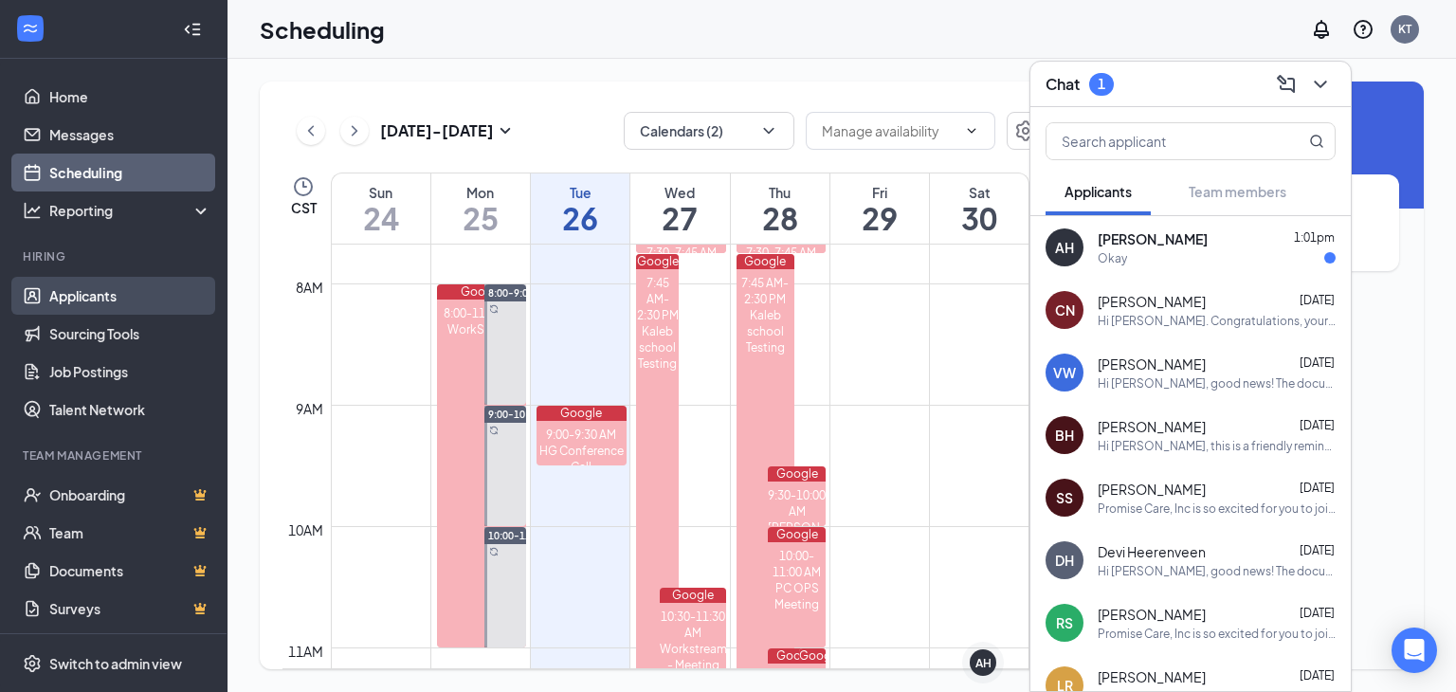
click at [100, 295] on link "Applicants" at bounding box center [130, 296] width 162 height 38
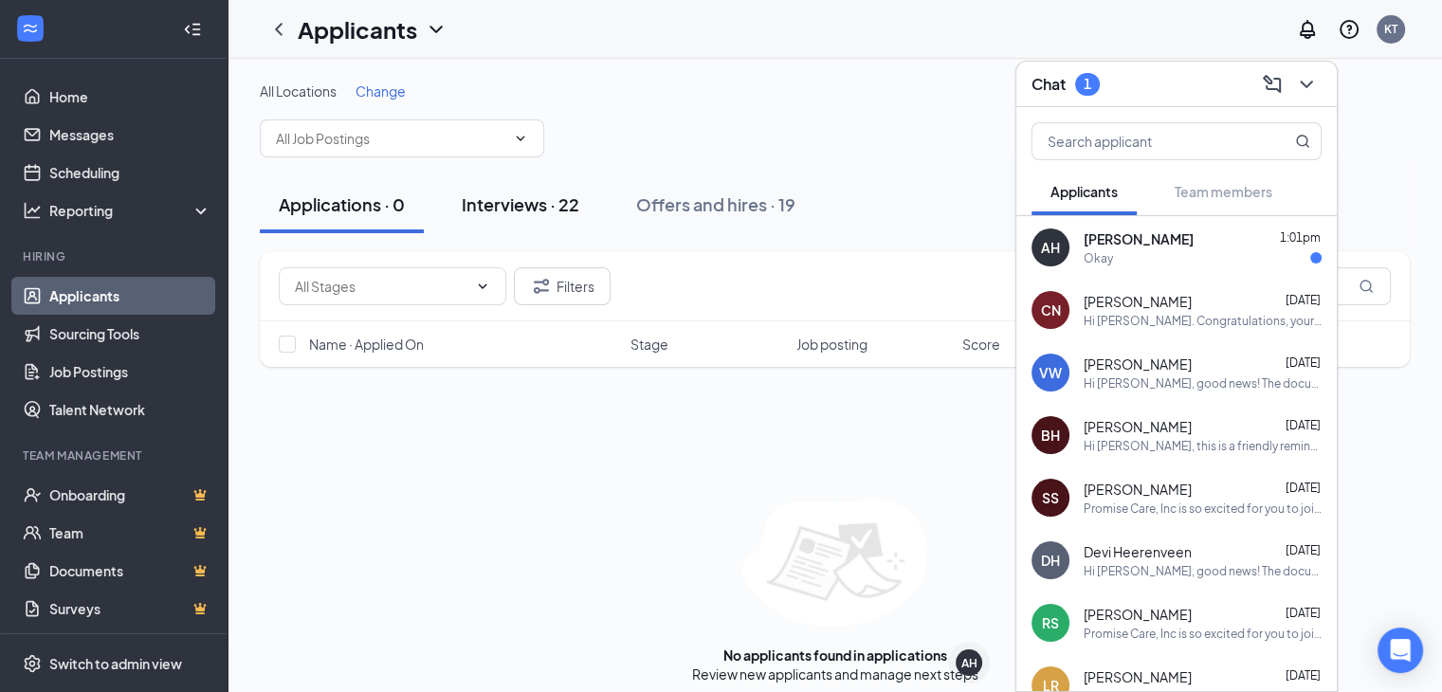
click at [510, 209] on div "Interviews · 22" at bounding box center [521, 204] width 118 height 24
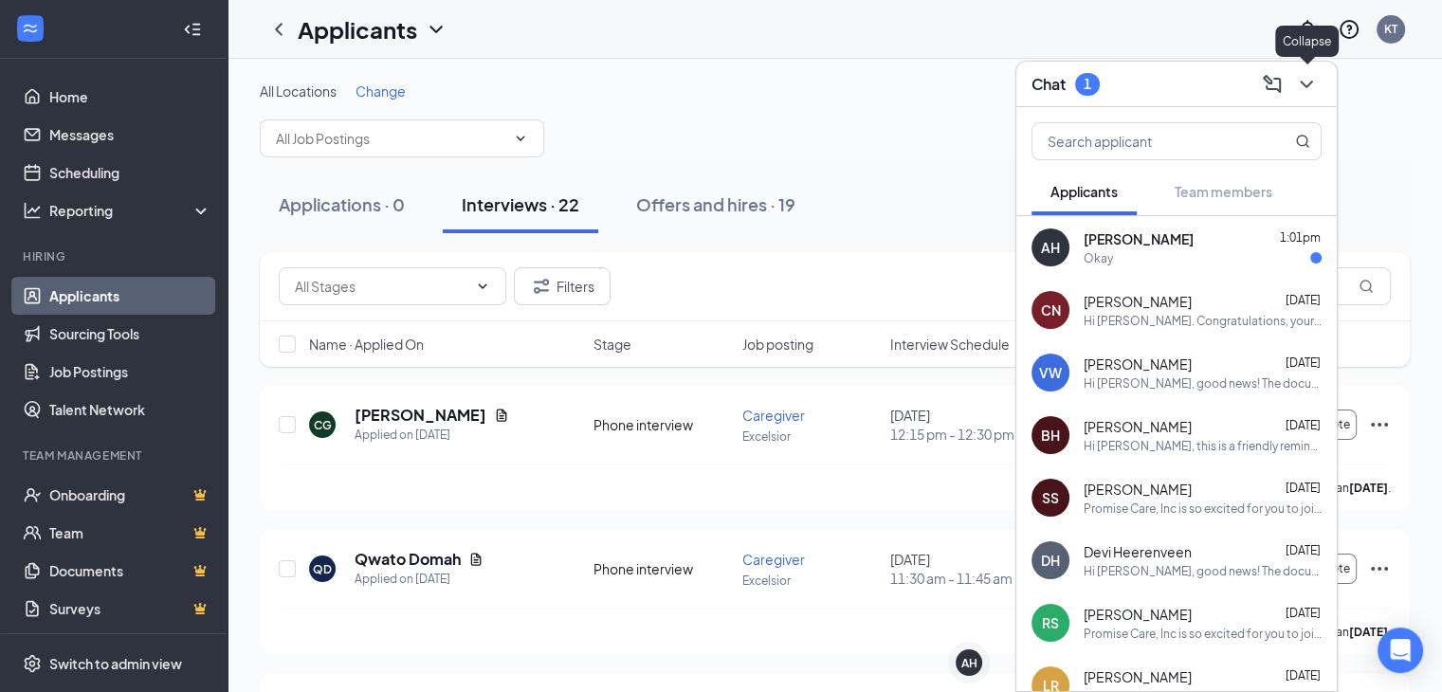
click at [1301, 82] on icon "ChevronDown" at bounding box center [1306, 85] width 12 height 8
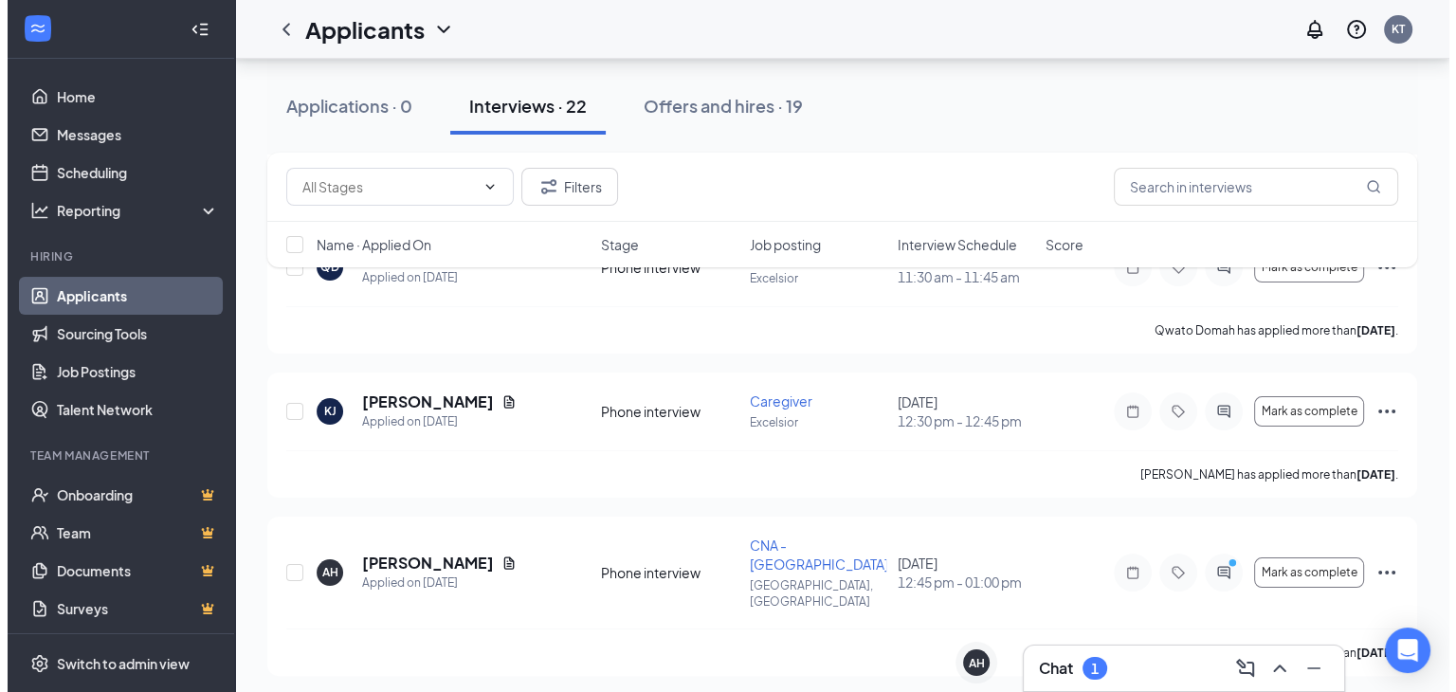
scroll to position [303, 0]
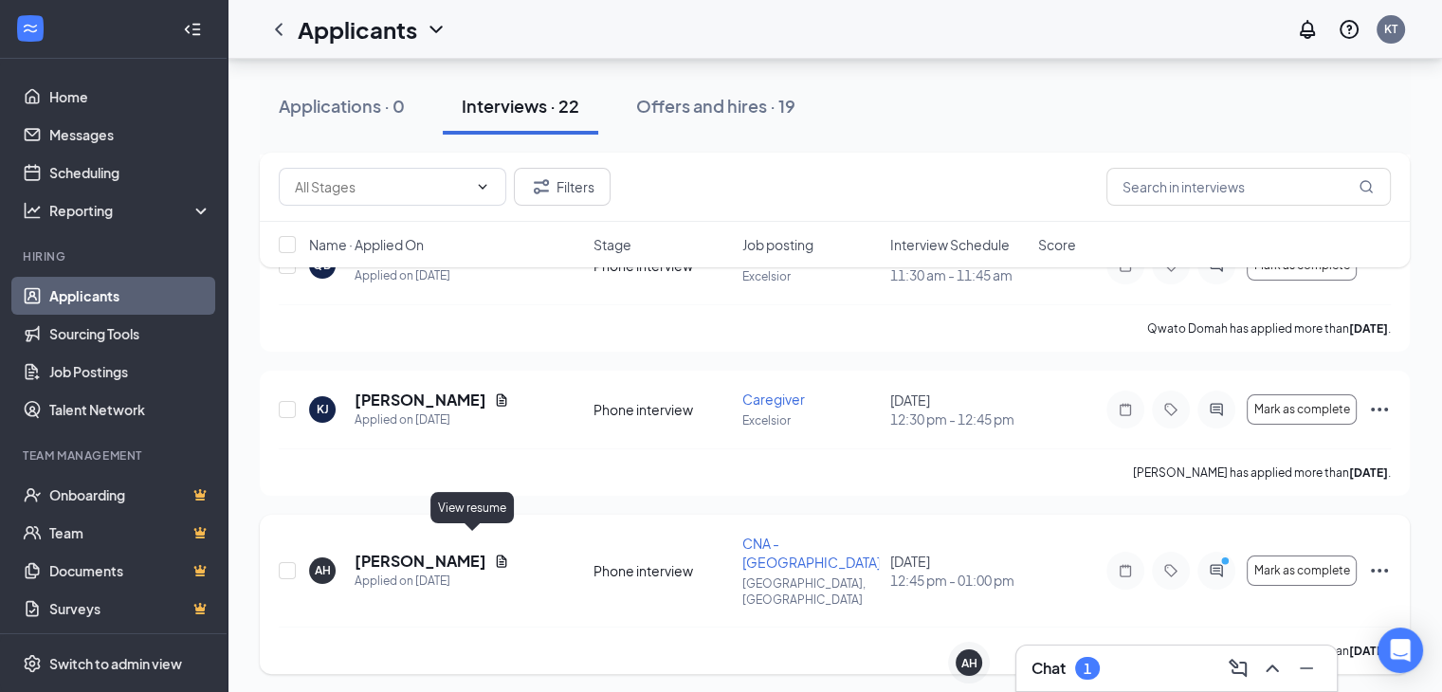
click at [497, 555] on icon "Document" at bounding box center [502, 561] width 10 height 12
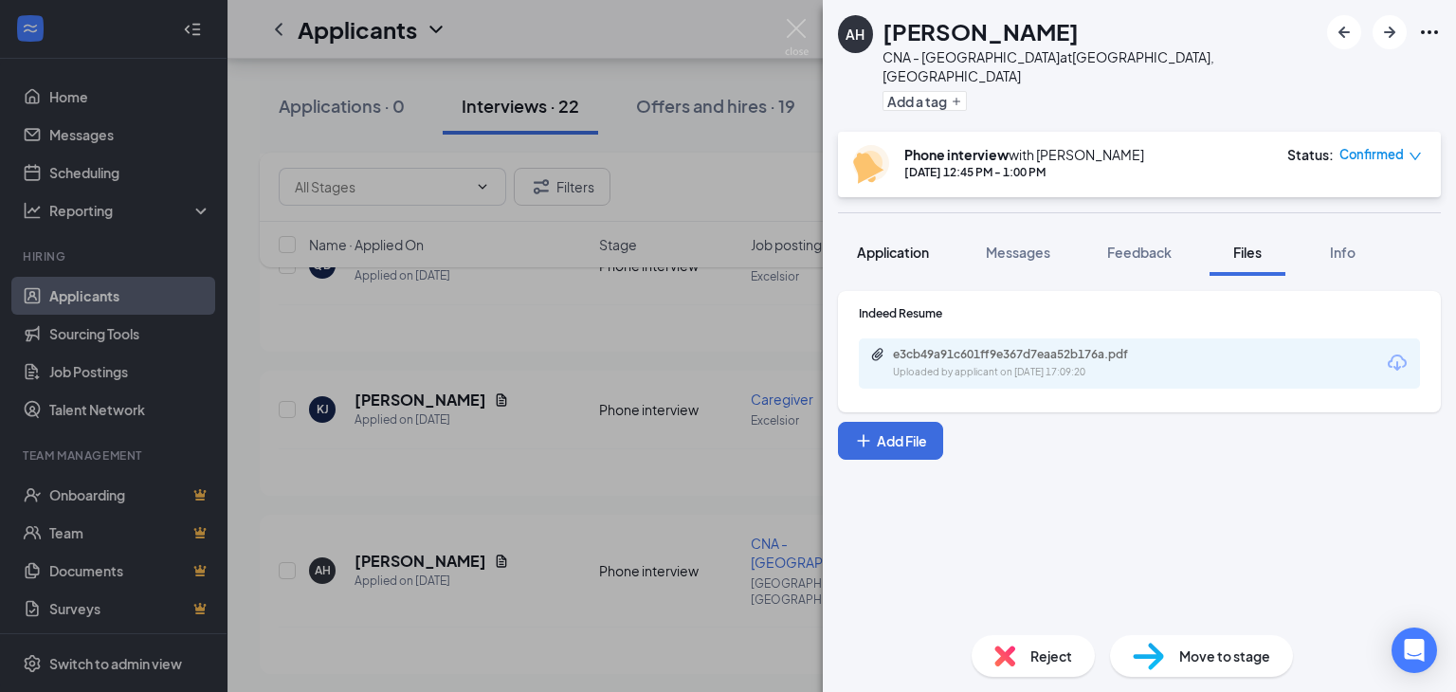
click at [896, 244] on span "Application" at bounding box center [893, 252] width 72 height 17
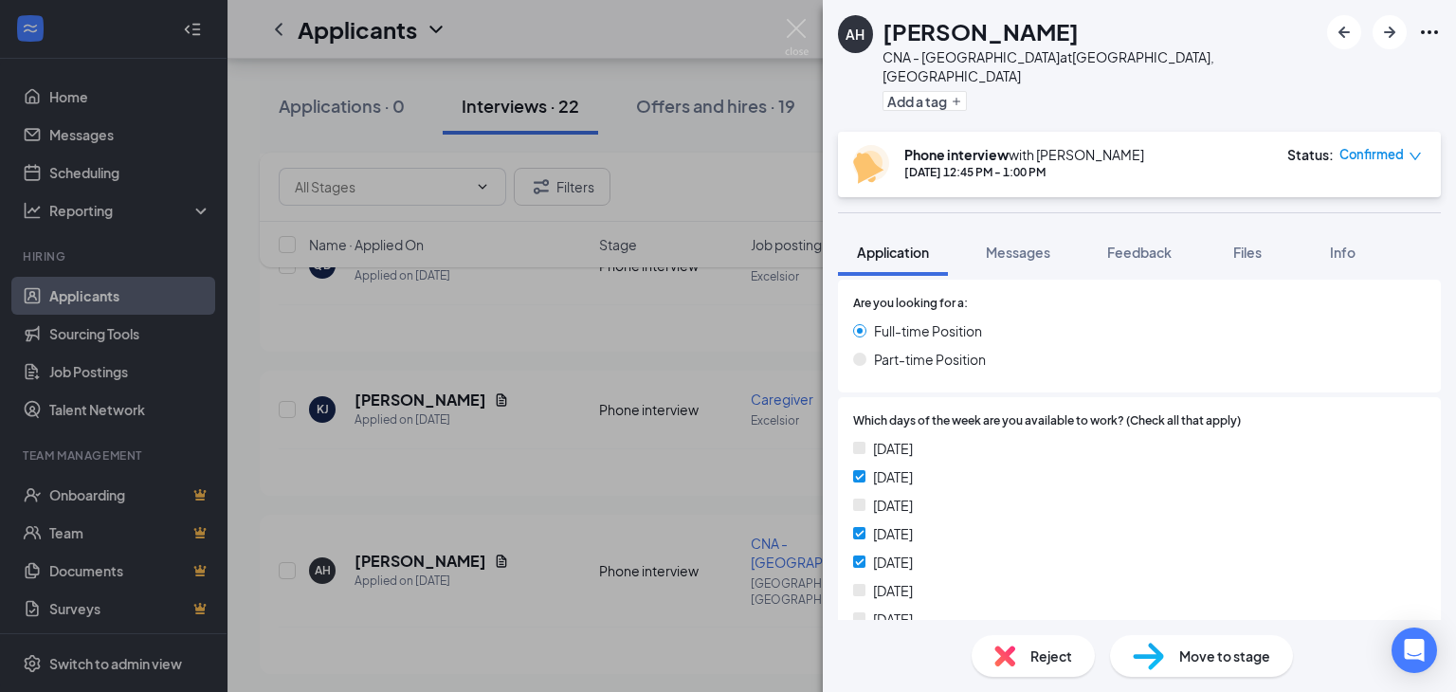
scroll to position [739, 0]
